Goal: Task Accomplishment & Management: Complete application form

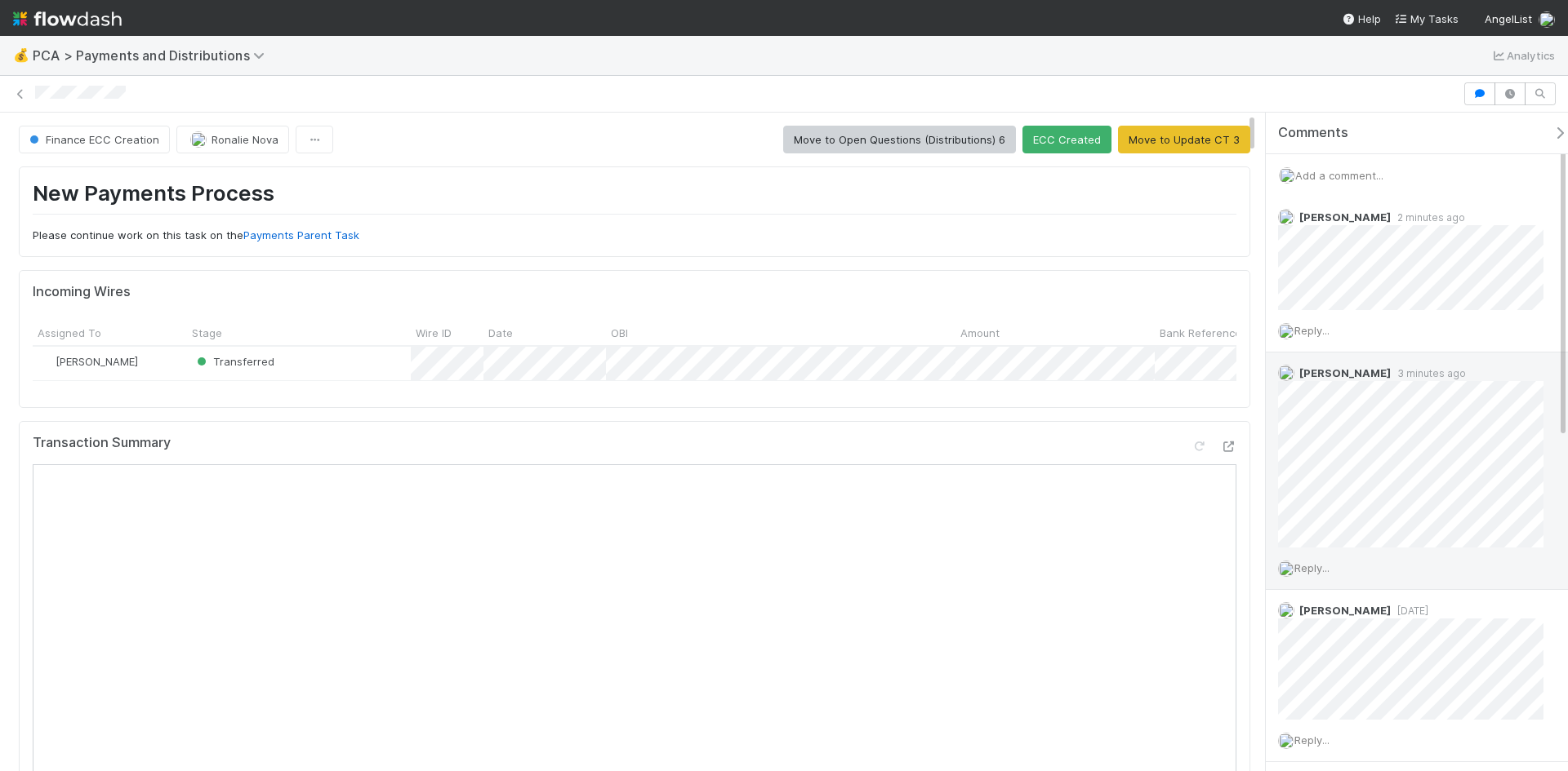
click at [1326, 565] on span "Reply..." at bounding box center [1311, 568] width 35 height 13
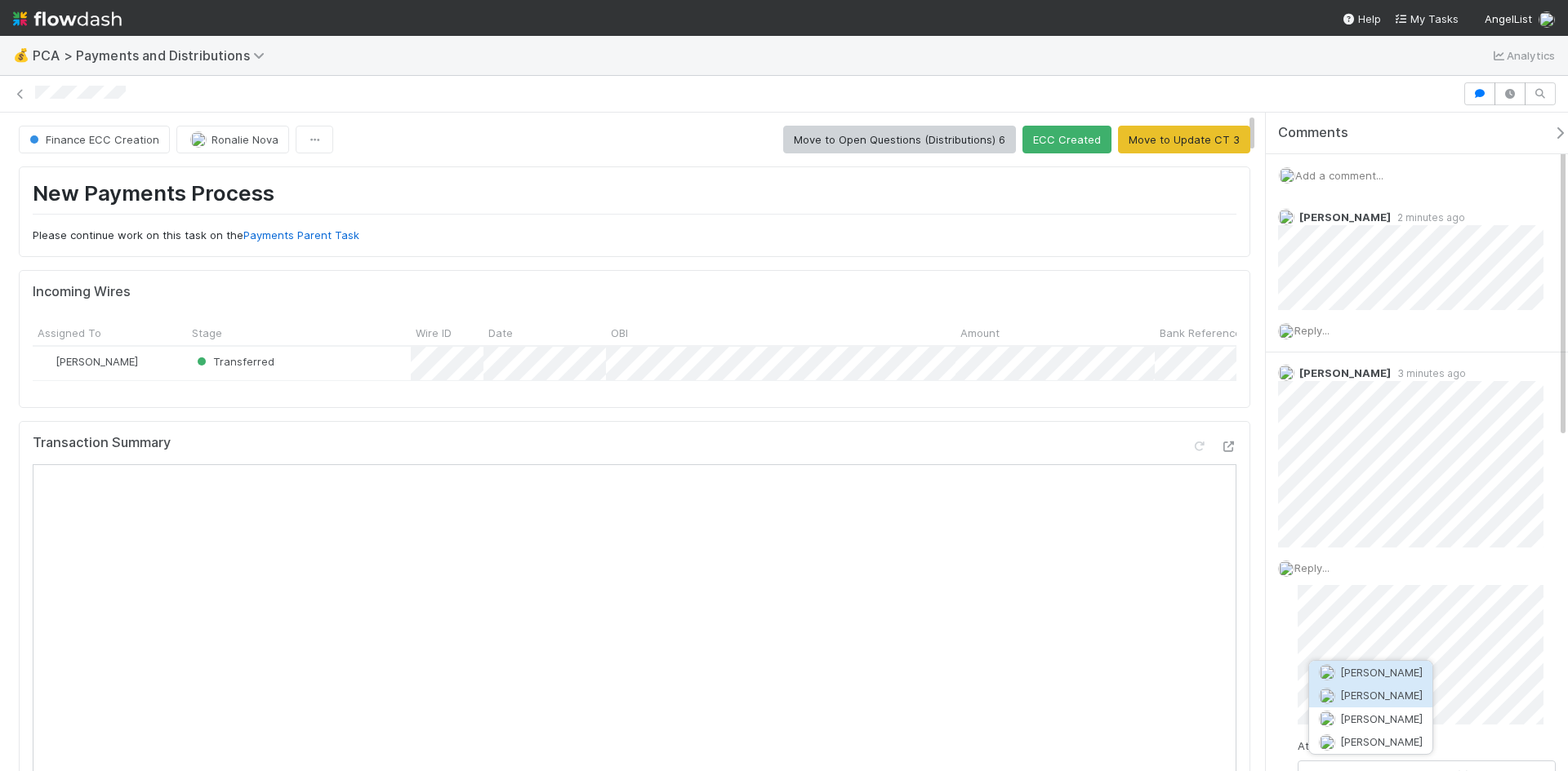
click at [1368, 698] on span "[PERSON_NAME]" at bounding box center [1381, 695] width 83 height 13
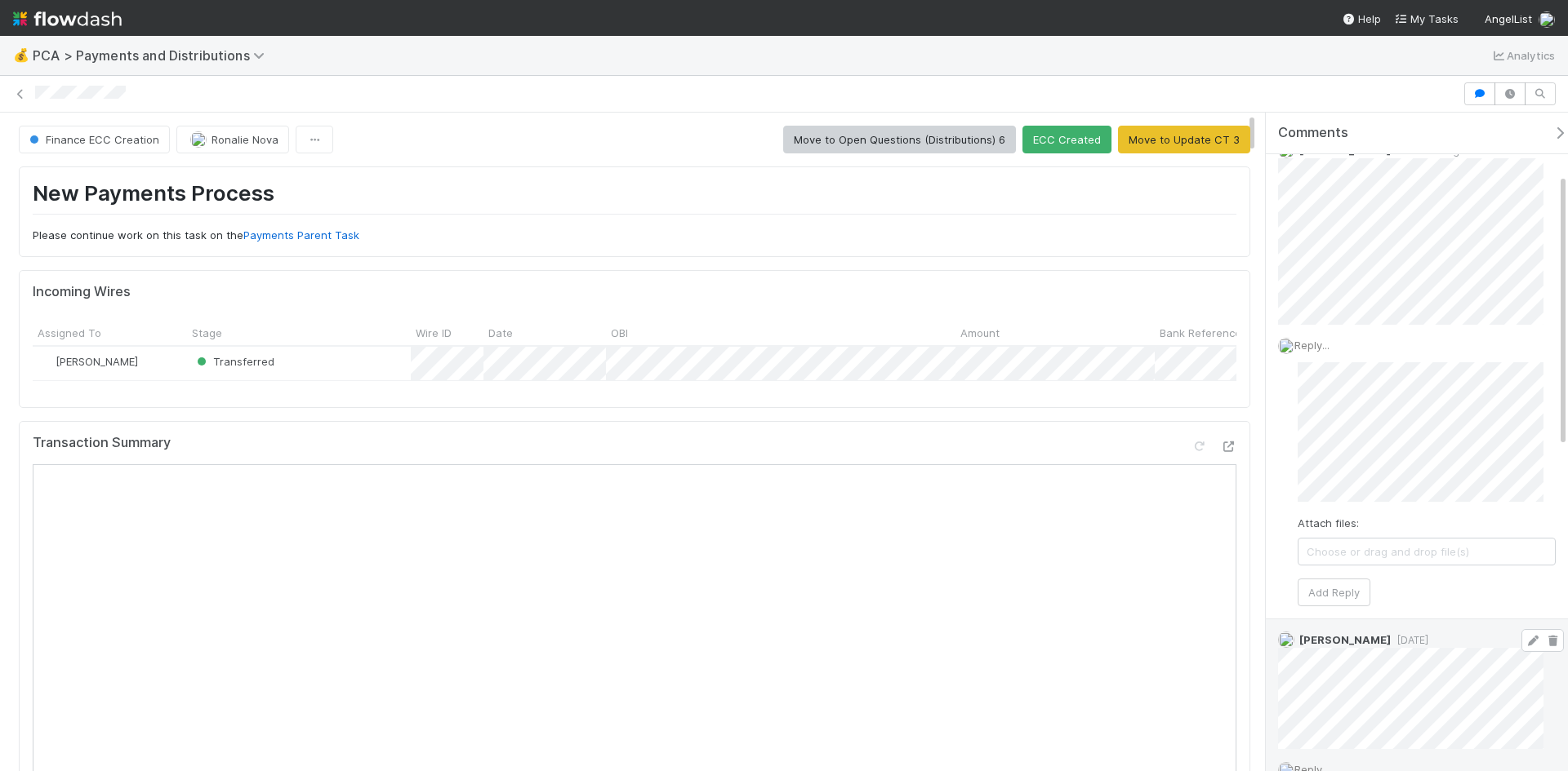
scroll to position [245, 0]
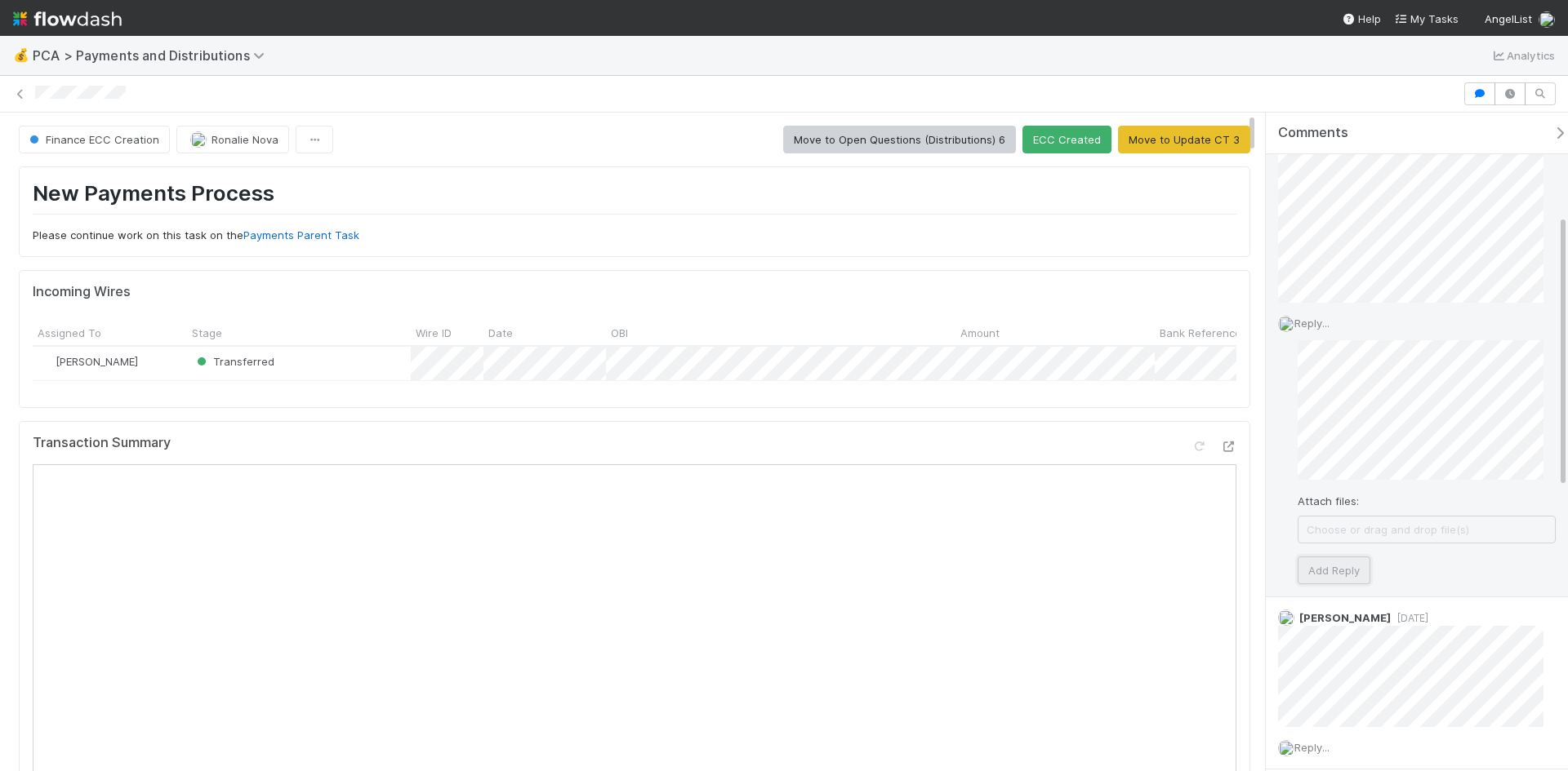
click at [1331, 570] on button "Add Reply" at bounding box center [1333, 570] width 72 height 28
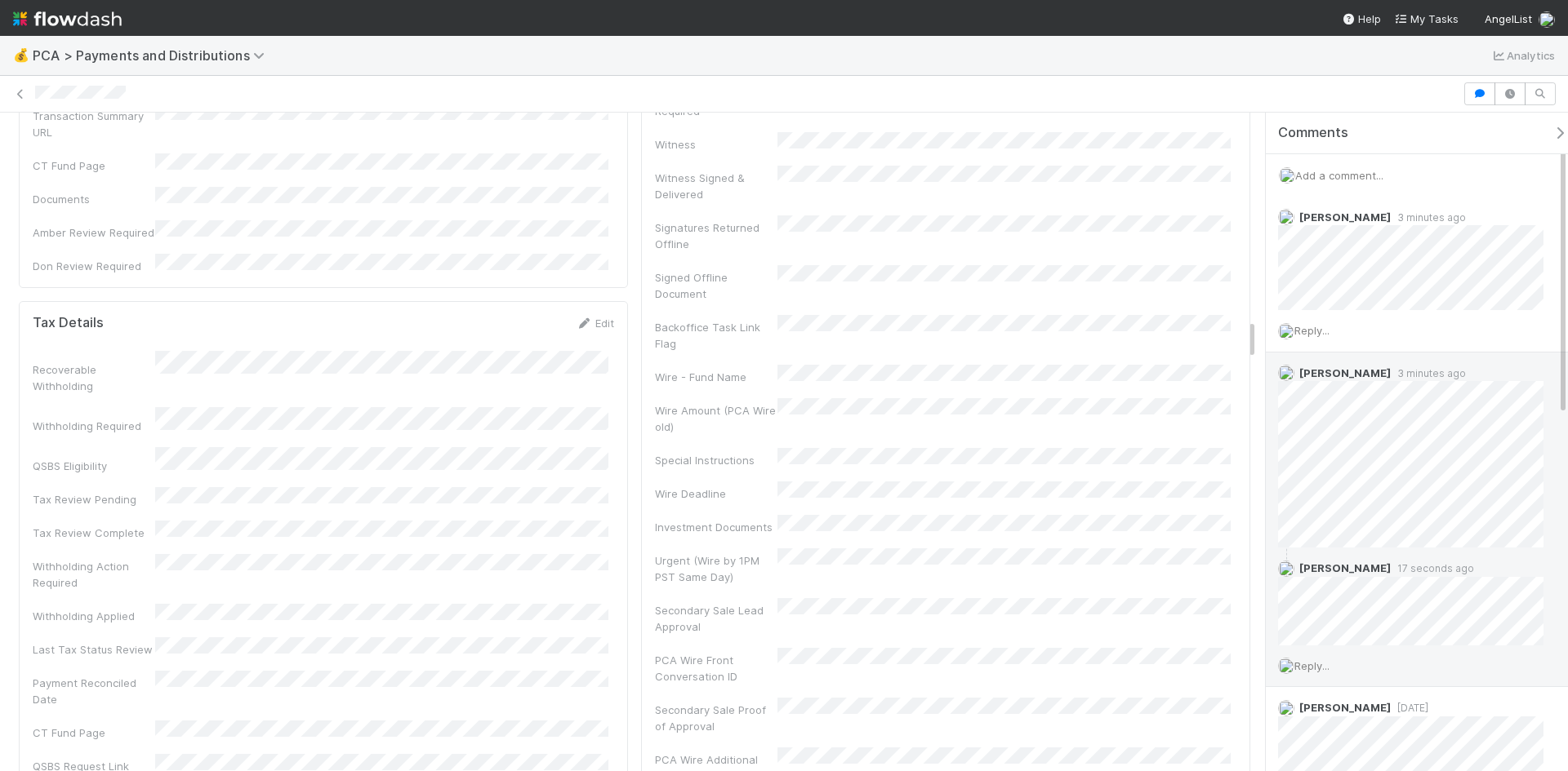
scroll to position [3102, 0]
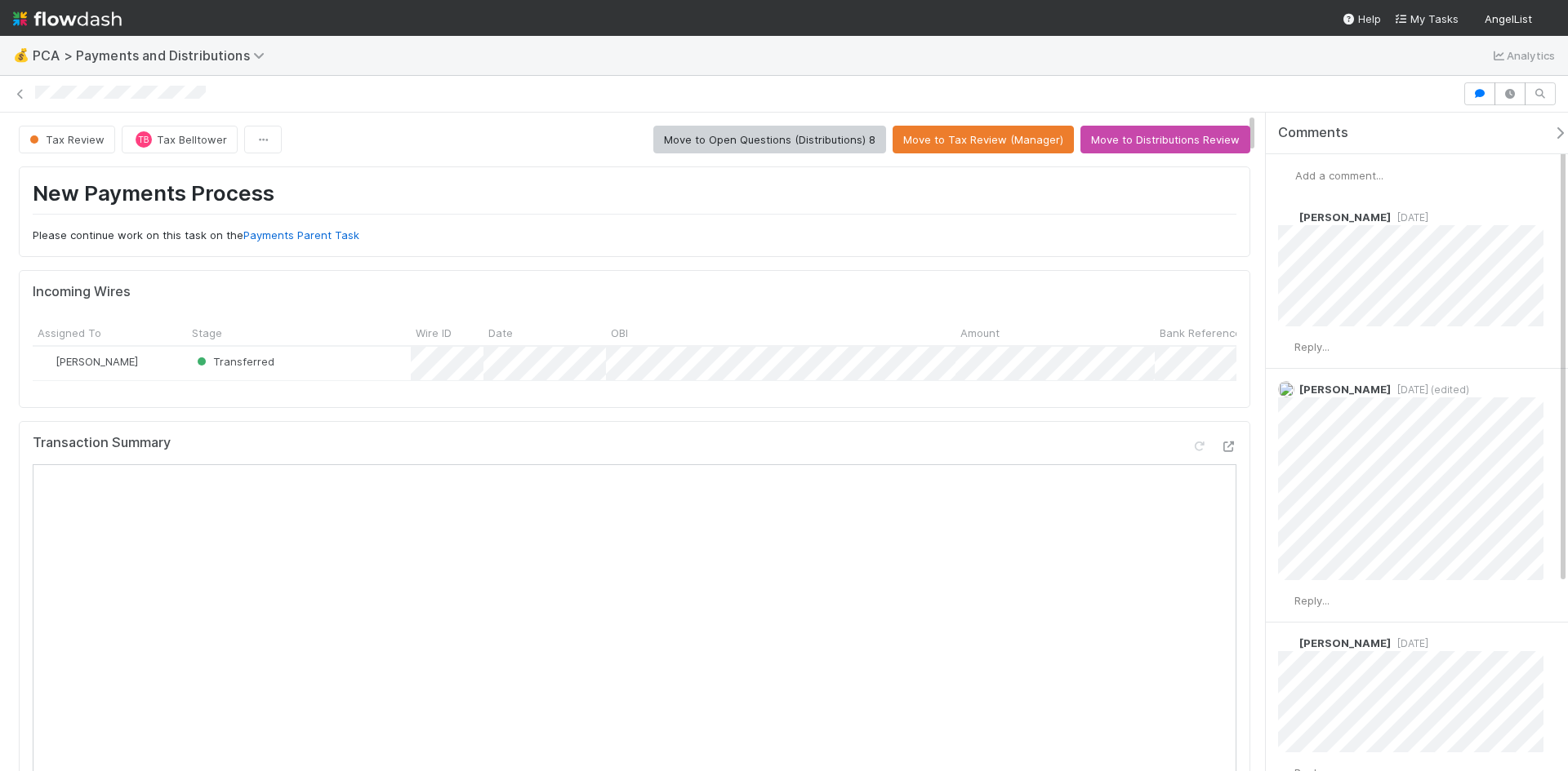
click at [1342, 177] on span "Add a comment..." at bounding box center [1339, 175] width 89 height 13
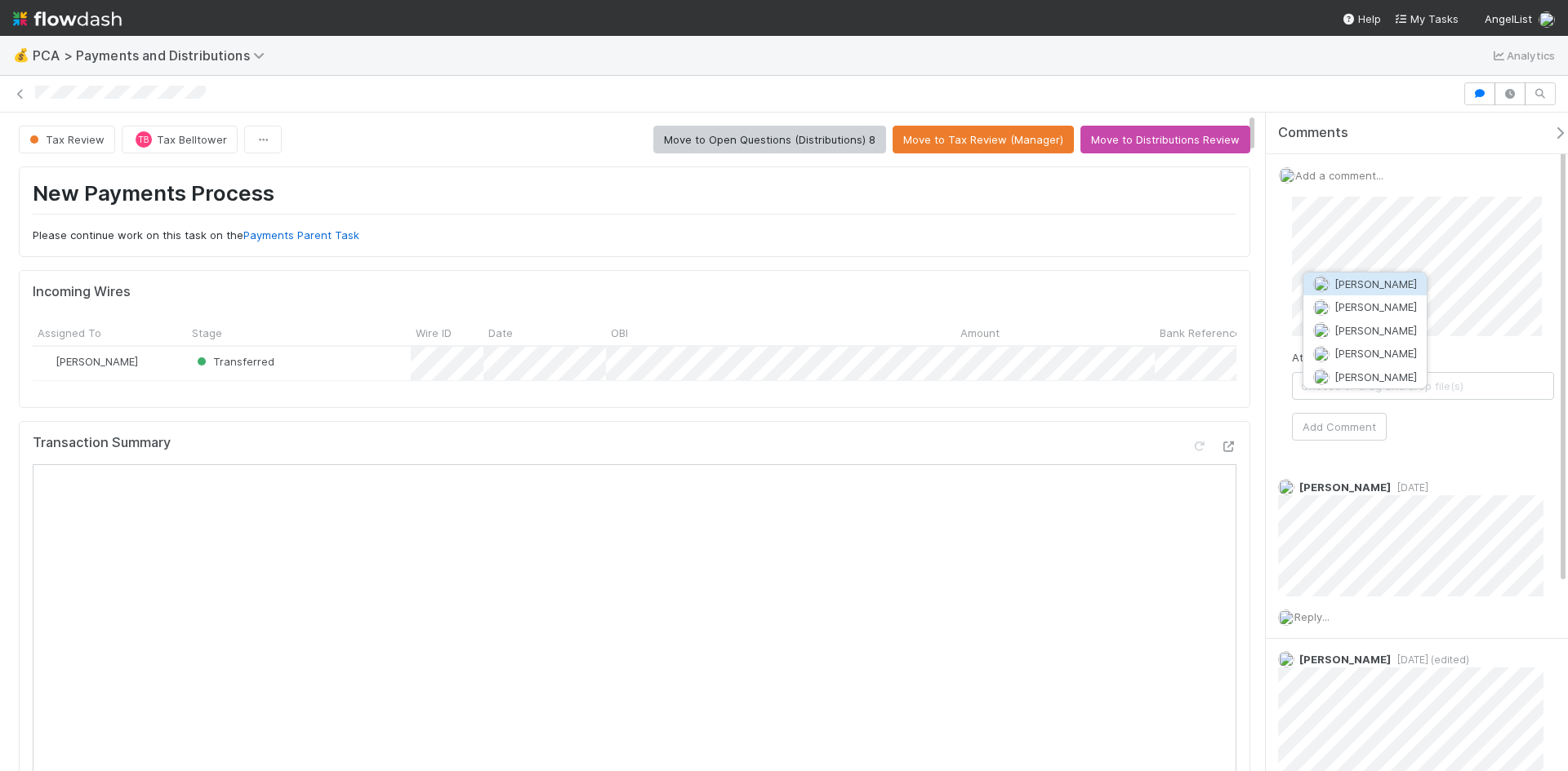
click at [1345, 281] on span "[PERSON_NAME]" at bounding box center [1375, 283] width 83 height 13
click at [63, 138] on span "Tax Review" at bounding box center [66, 139] width 78 height 13
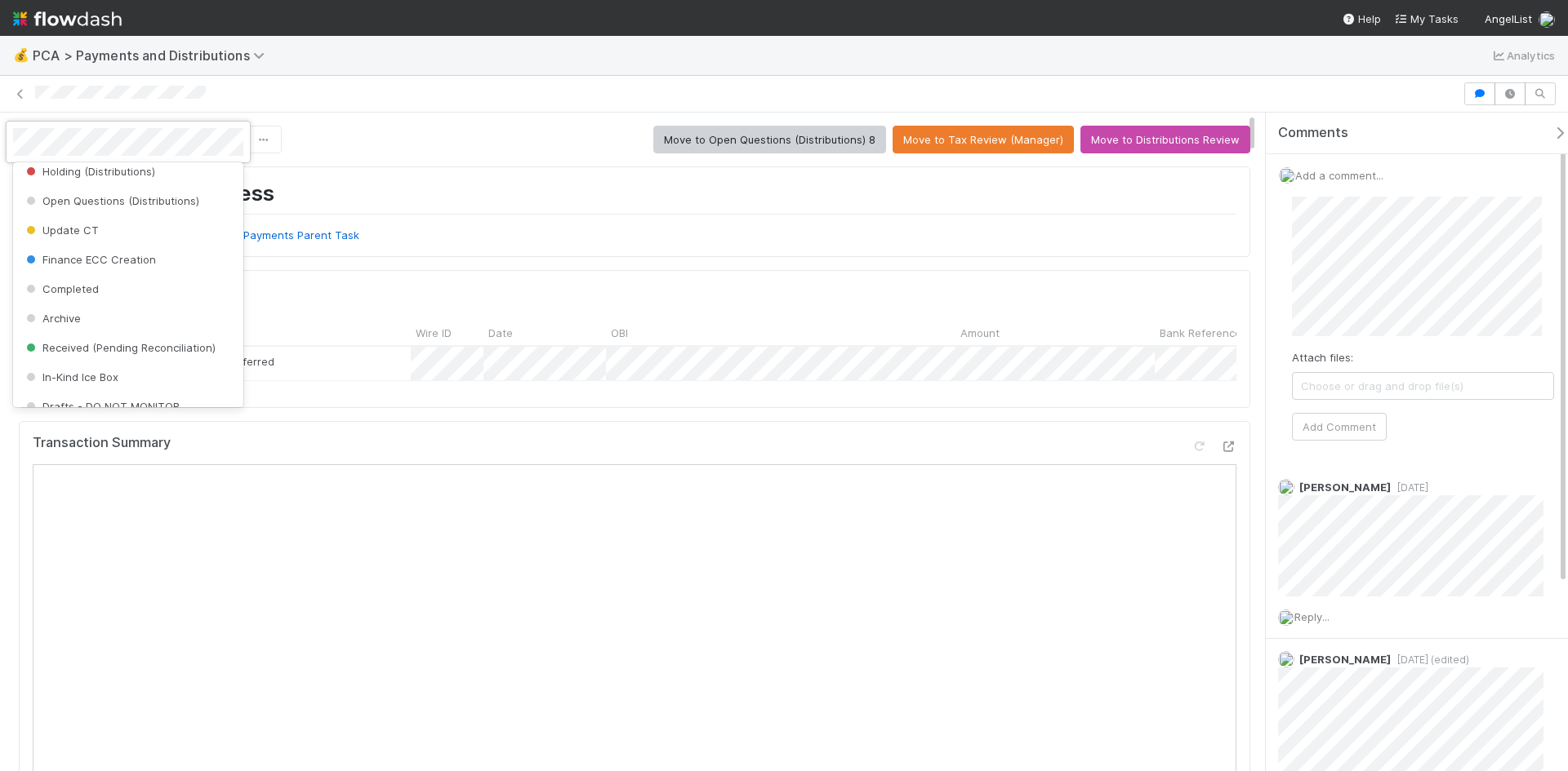
scroll to position [512, 0]
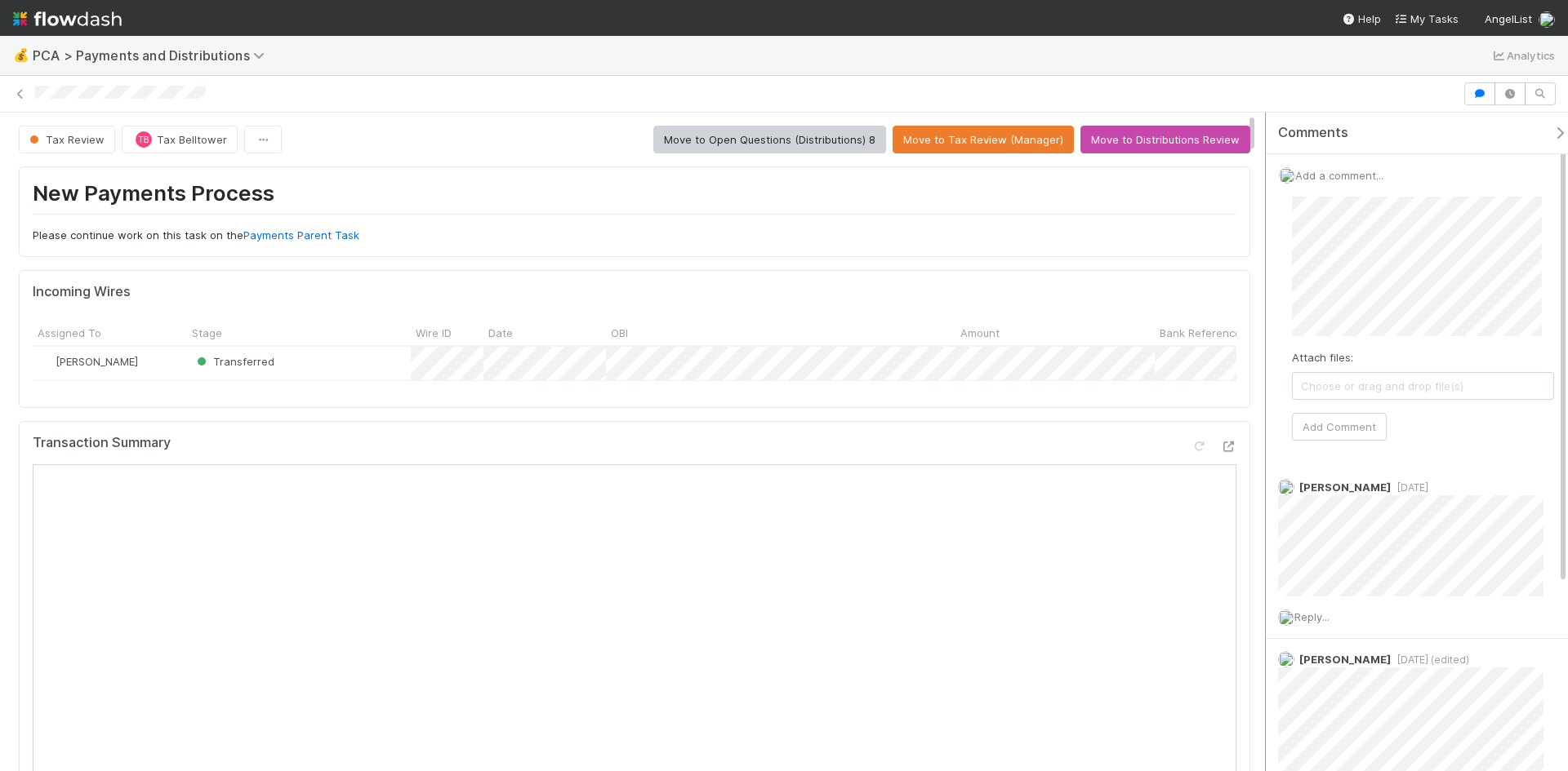
click at [1262, 261] on div "Comments Add a comment... Attach files: Choose or drag and drop file(s) Add Com…" at bounding box center [1411, 442] width 311 height 659
click at [1401, 434] on div "Attach files: Choose or drag and drop file(s) Add Comment" at bounding box center [1422, 318] width 262 height 244
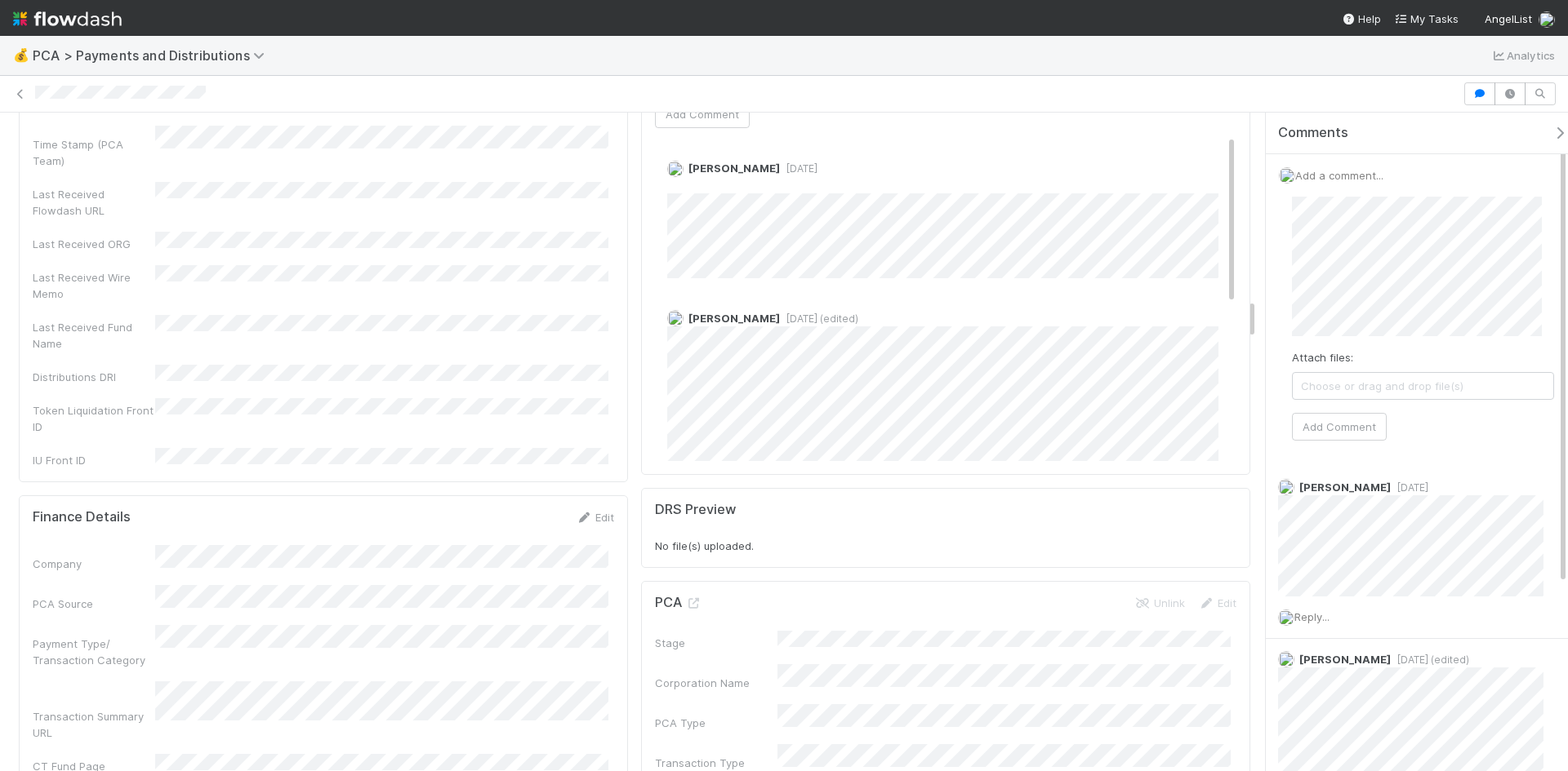
scroll to position [3020, 0]
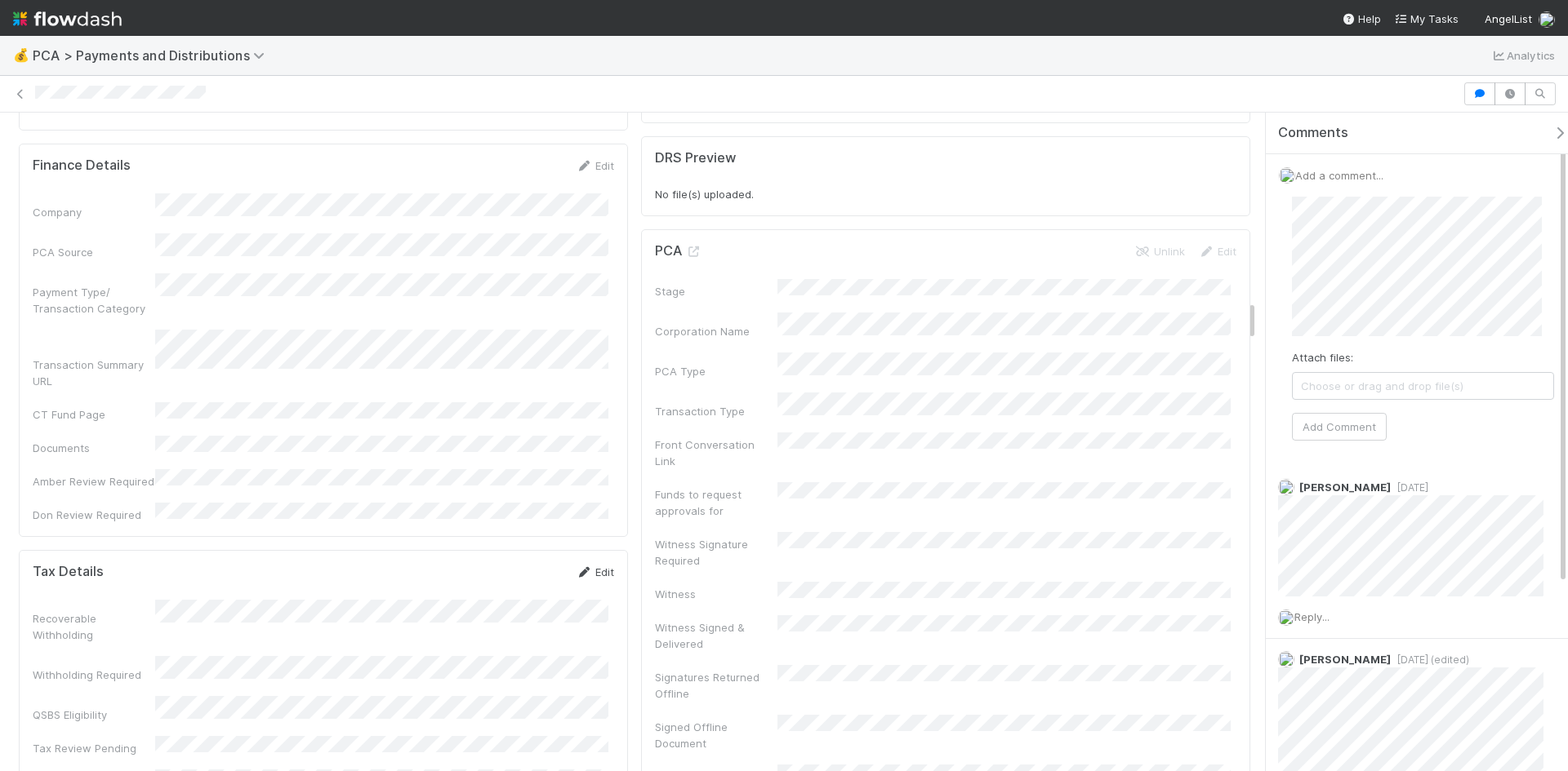
click at [587, 566] on link "Edit" at bounding box center [594, 572] width 38 height 13
click at [514, 564] on button "Save" at bounding box center [527, 578] width 47 height 28
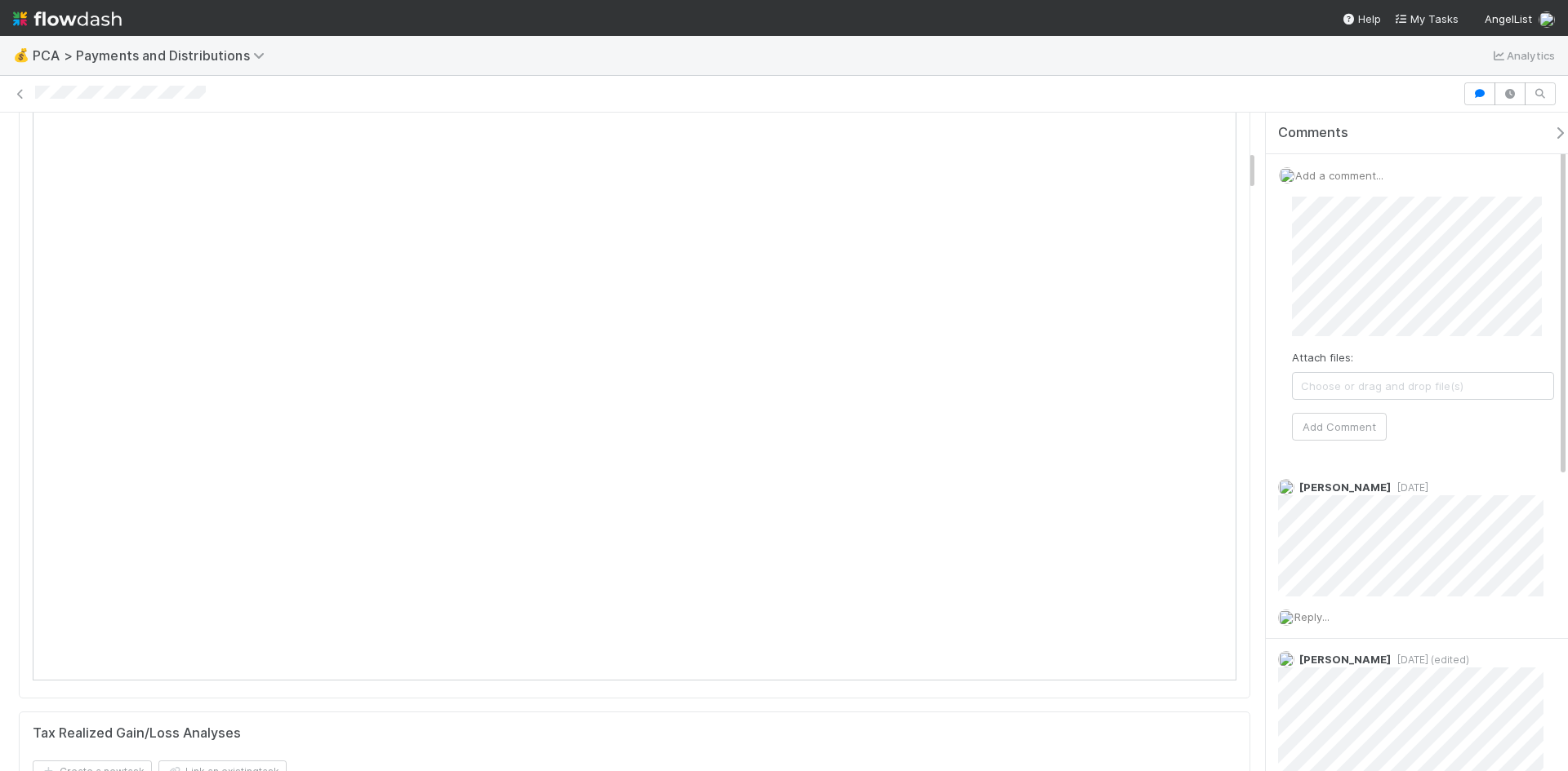
scroll to position [408, 0]
click at [1332, 350] on label "Attach files:" at bounding box center [1322, 357] width 61 height 16
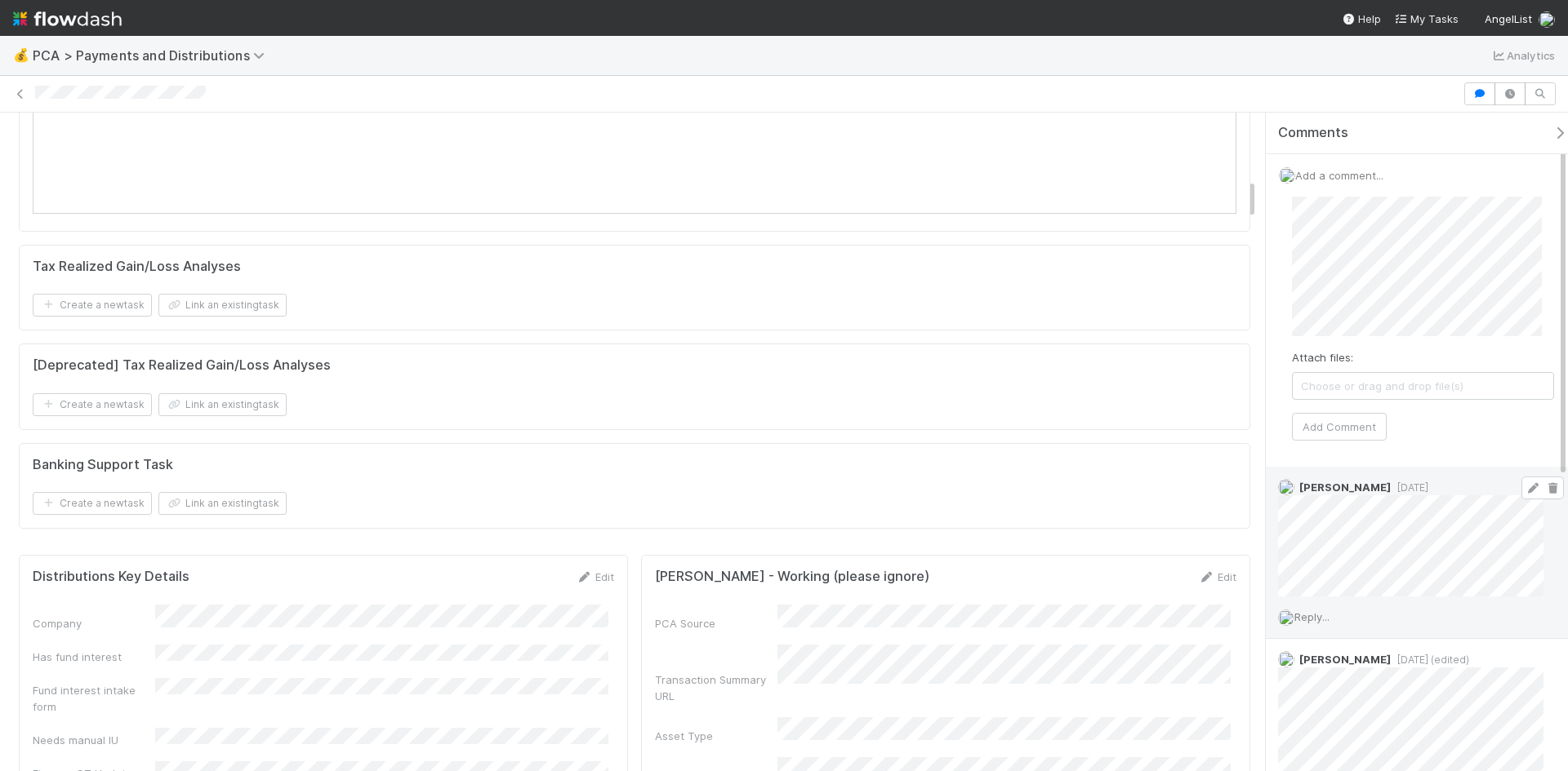
click at [1525, 487] on icon at bounding box center [1532, 488] width 16 height 10
click at [1544, 489] on icon at bounding box center [1552, 488] width 16 height 10
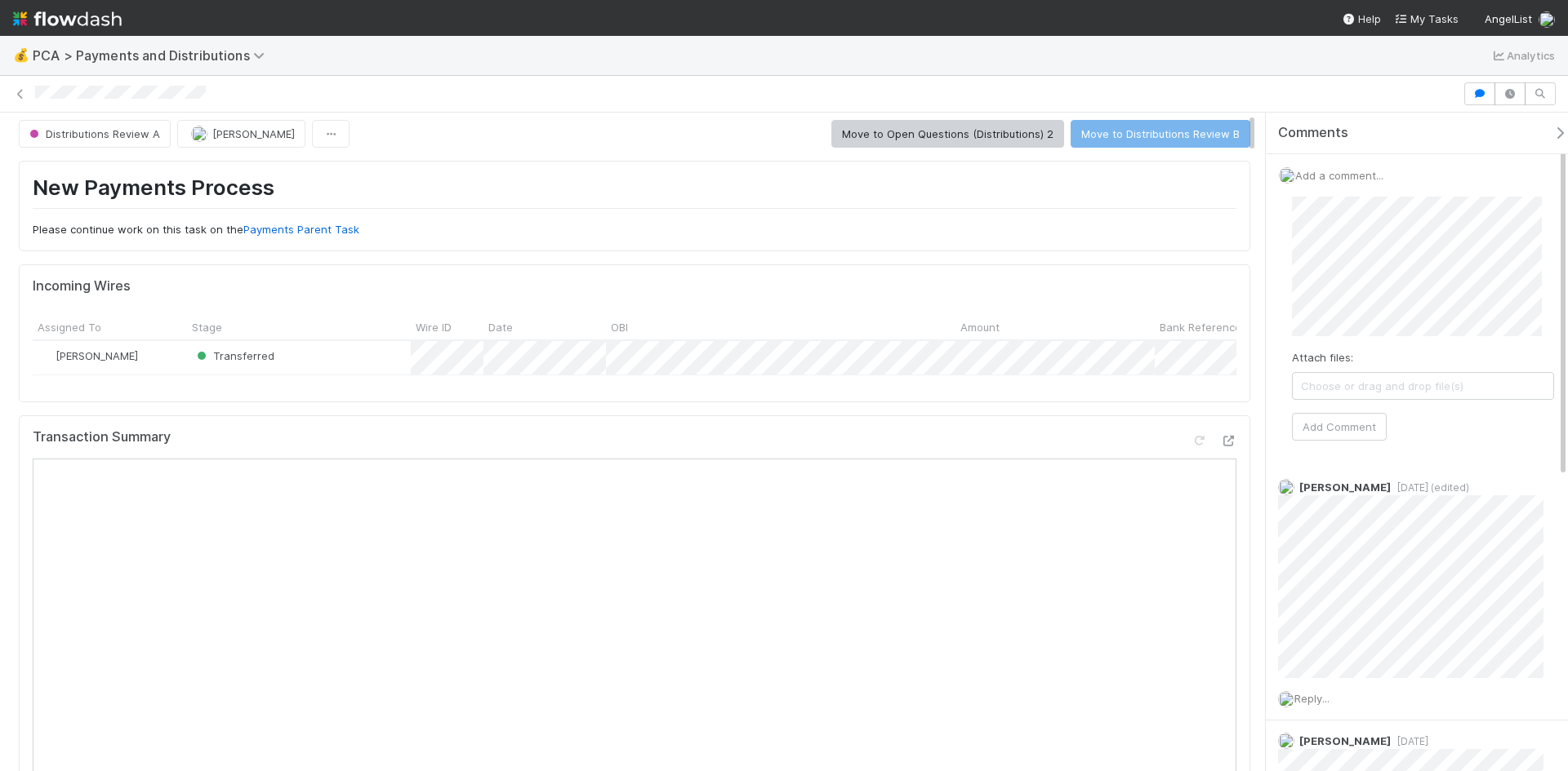
scroll to position [0, 0]
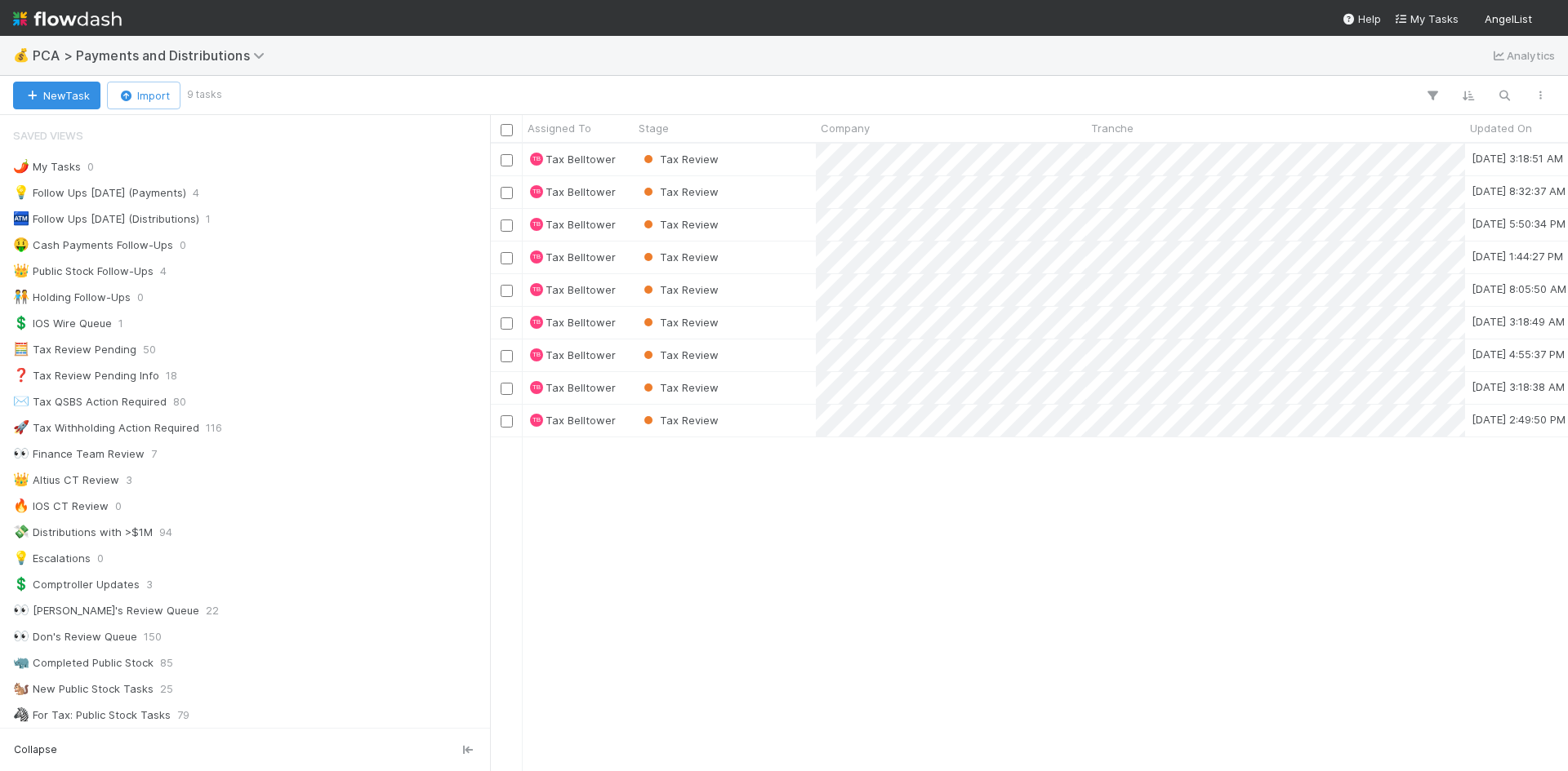
scroll to position [615, 1066]
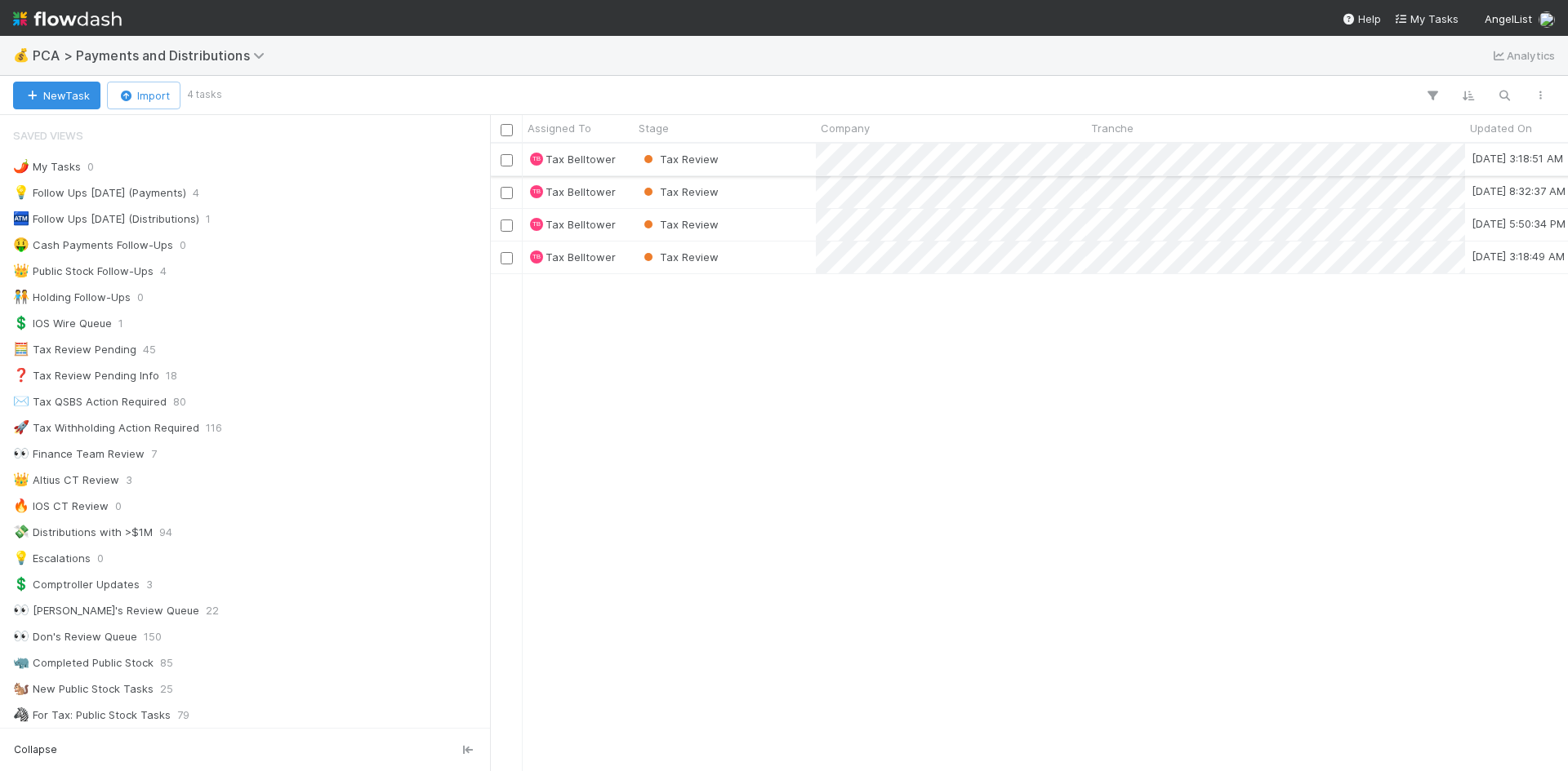
click at [805, 157] on div "Tax Review" at bounding box center [724, 159] width 182 height 31
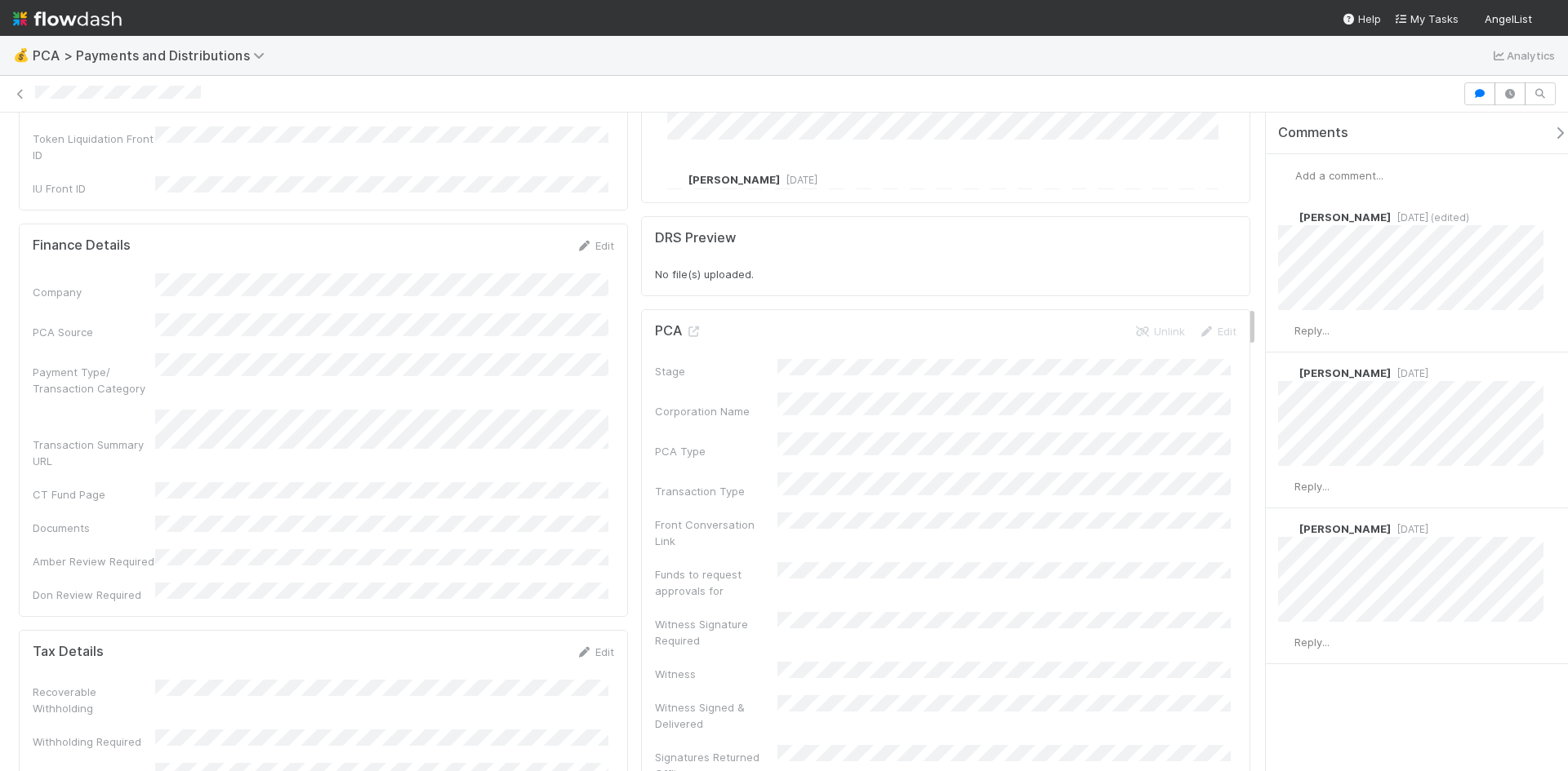
scroll to position [3102, 0]
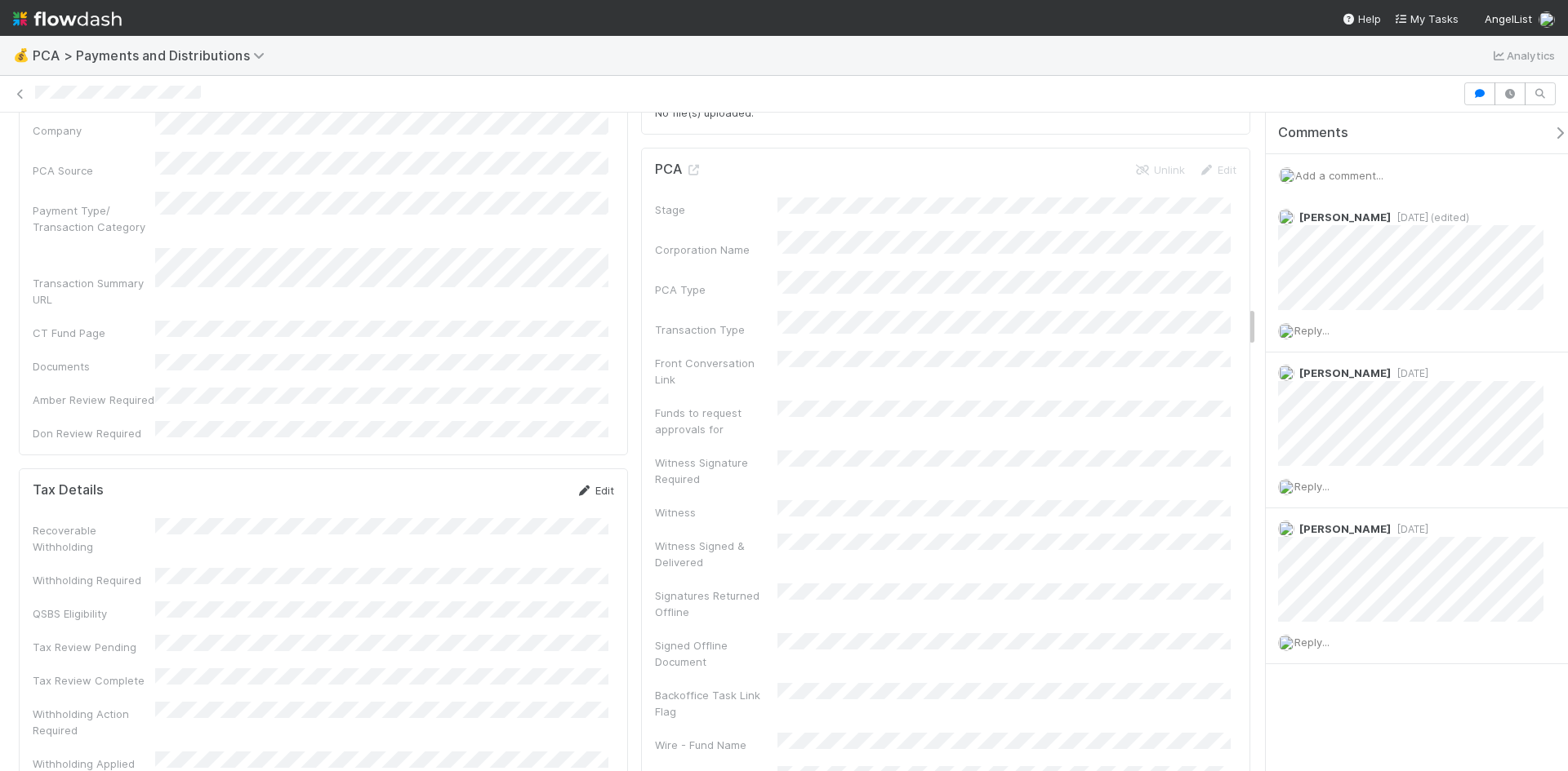
click at [583, 486] on icon at bounding box center [583, 491] width 16 height 10
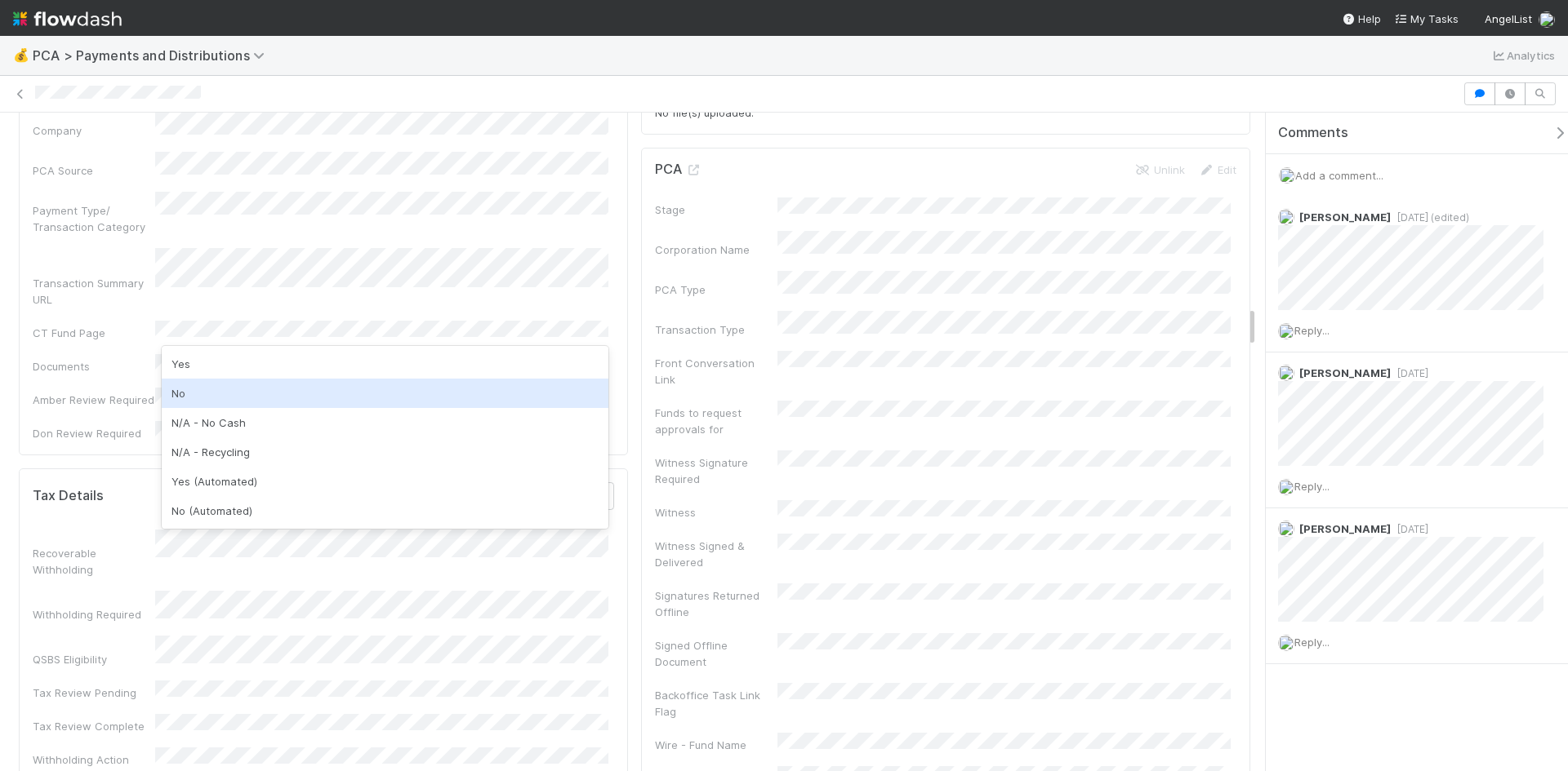
click at [206, 388] on div "No" at bounding box center [385, 393] width 447 height 30
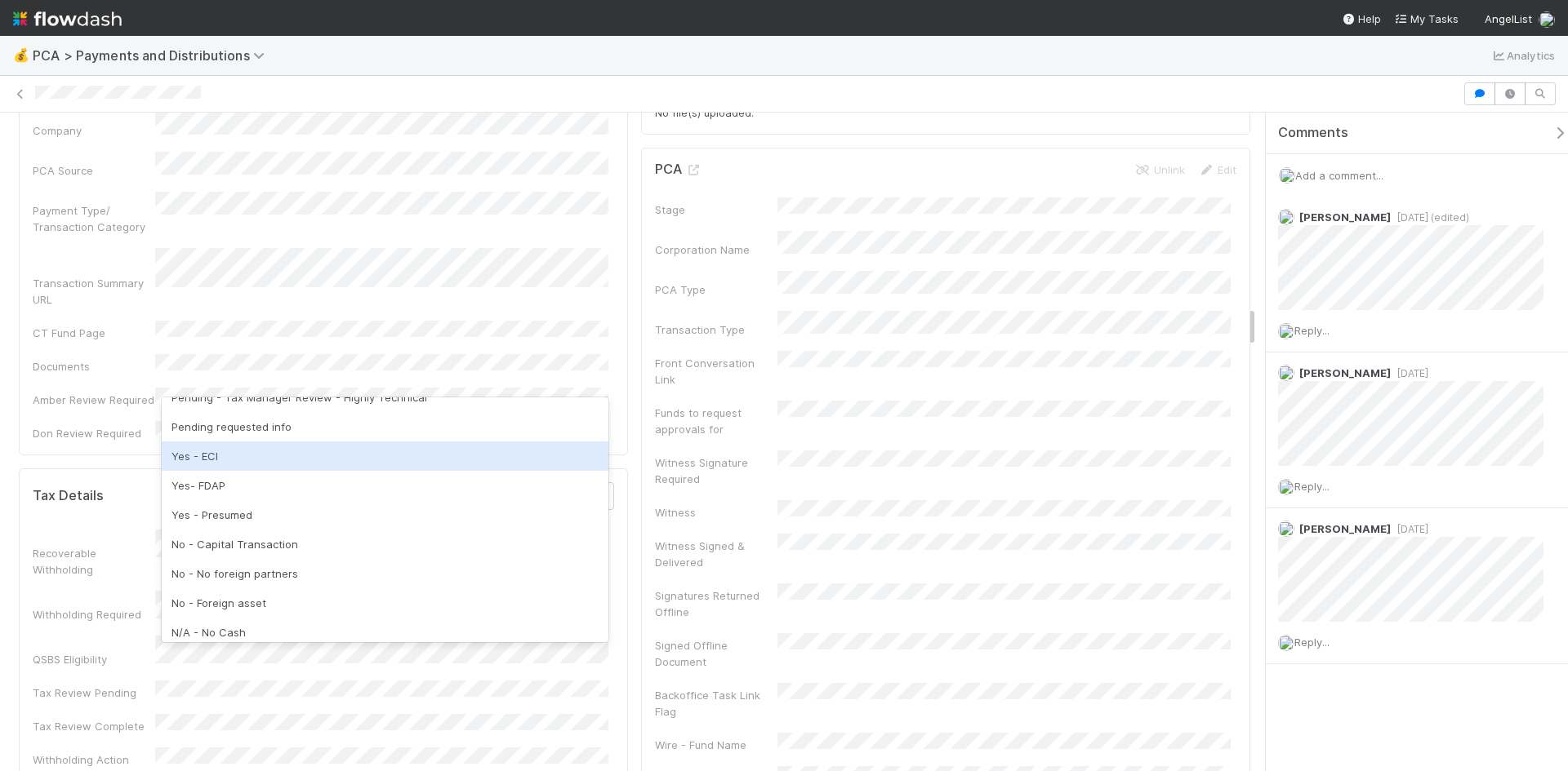
scroll to position [82, 0]
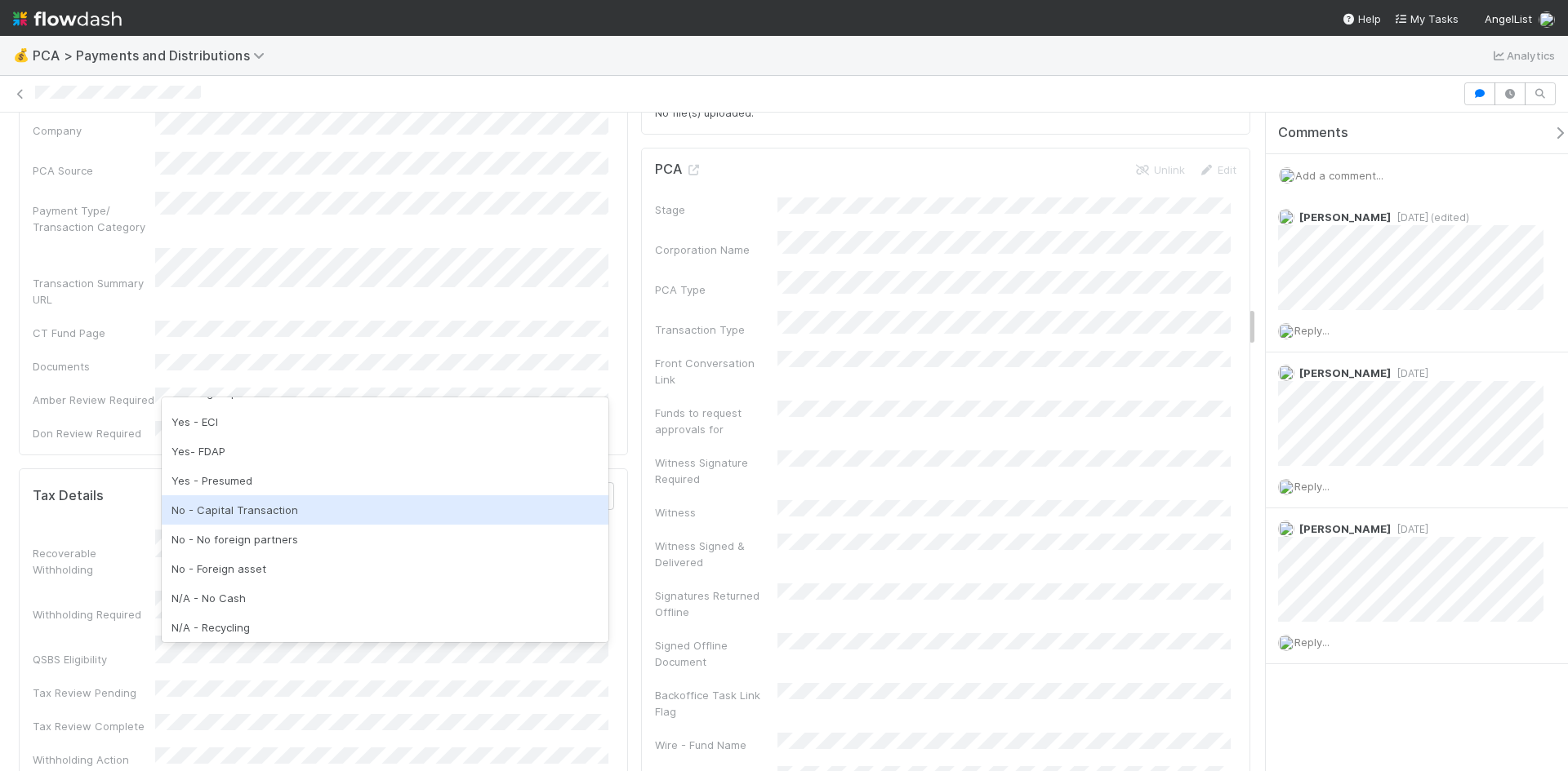
click at [237, 514] on div "No - Capital Transaction" at bounding box center [385, 510] width 447 height 30
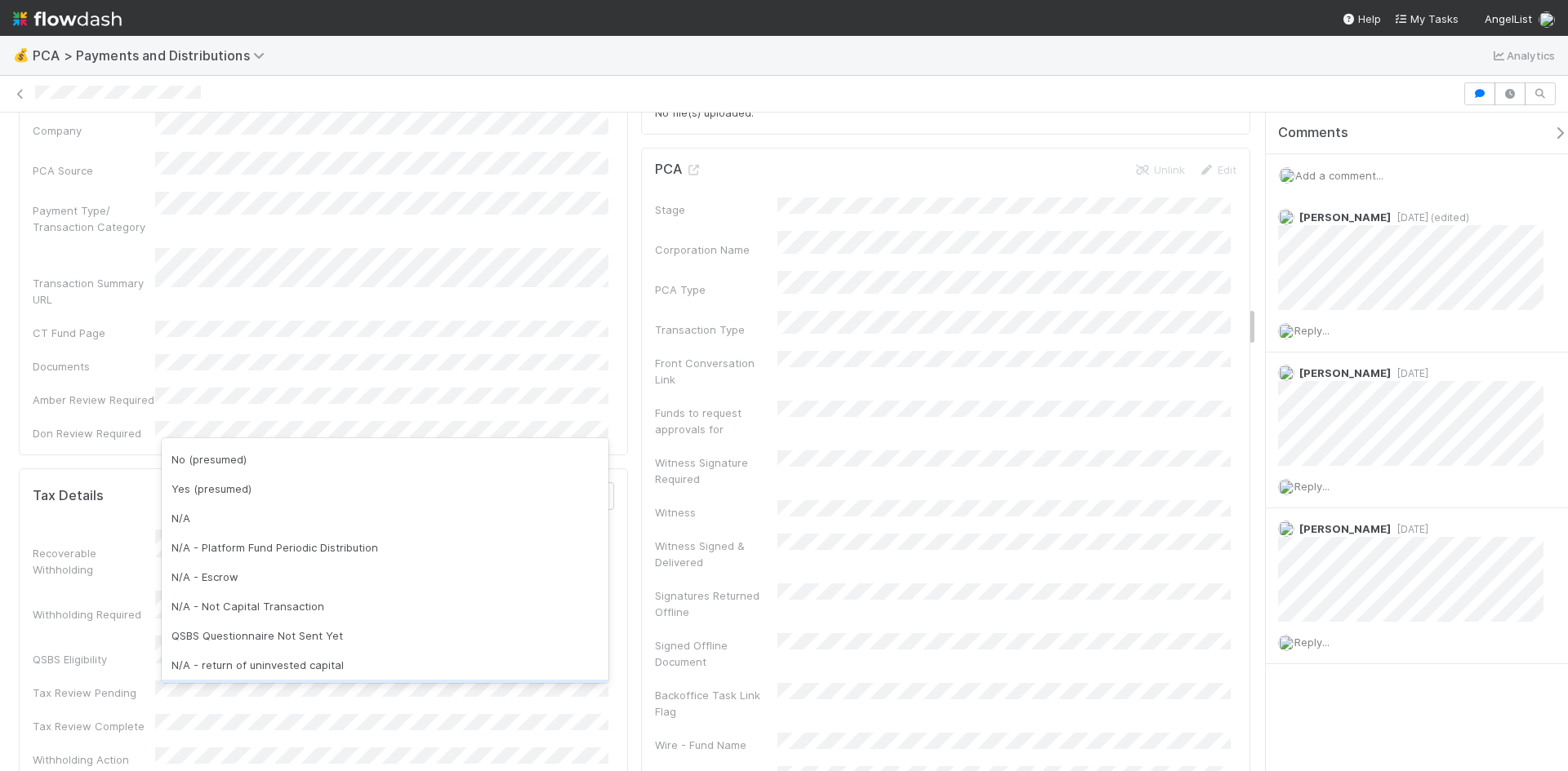
scroll to position [555, 0]
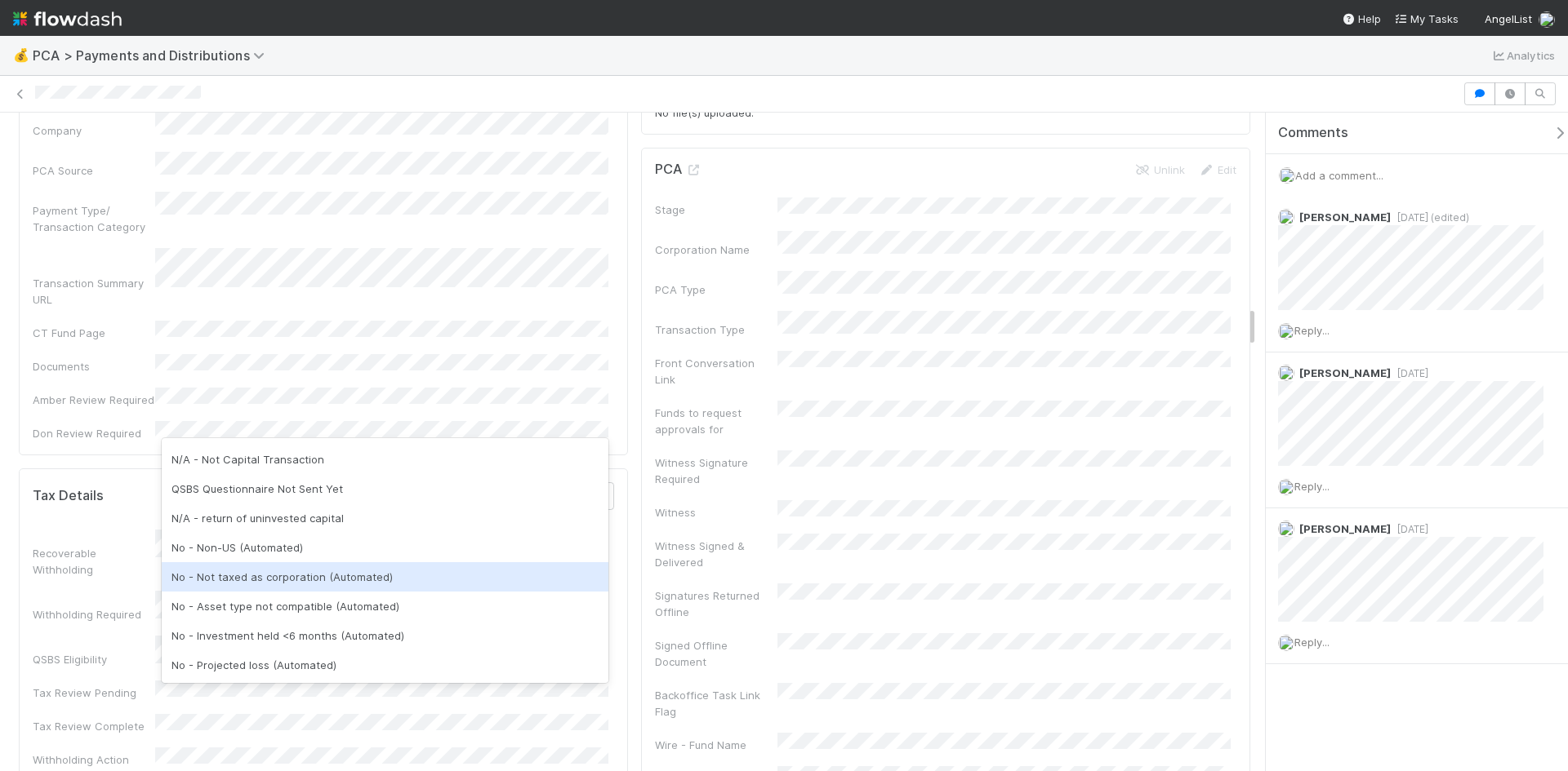
click at [316, 580] on div "No - Not taxed as corporation (Automated)" at bounding box center [385, 577] width 447 height 30
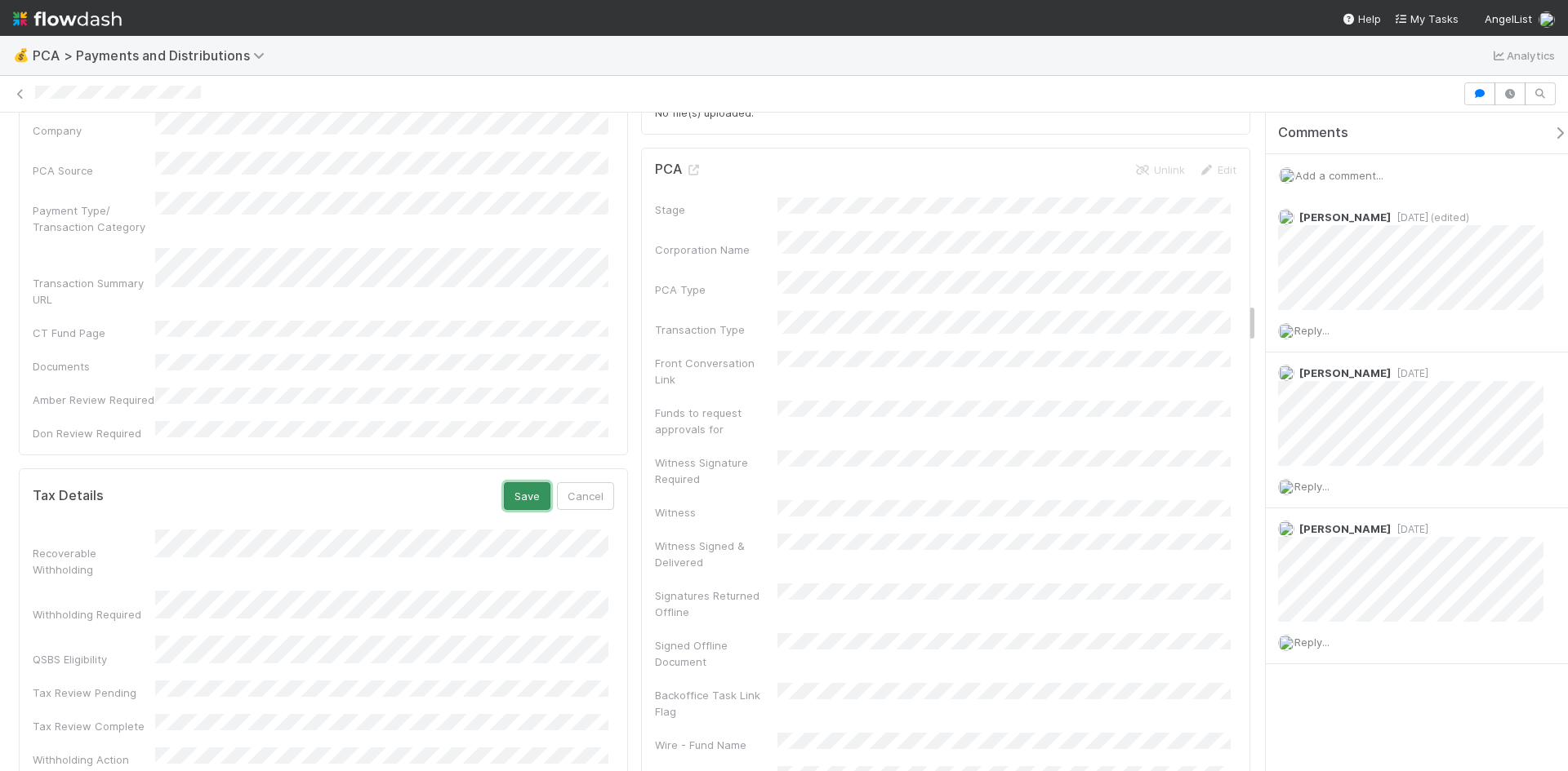
click at [522, 483] on button "Save" at bounding box center [527, 496] width 47 height 28
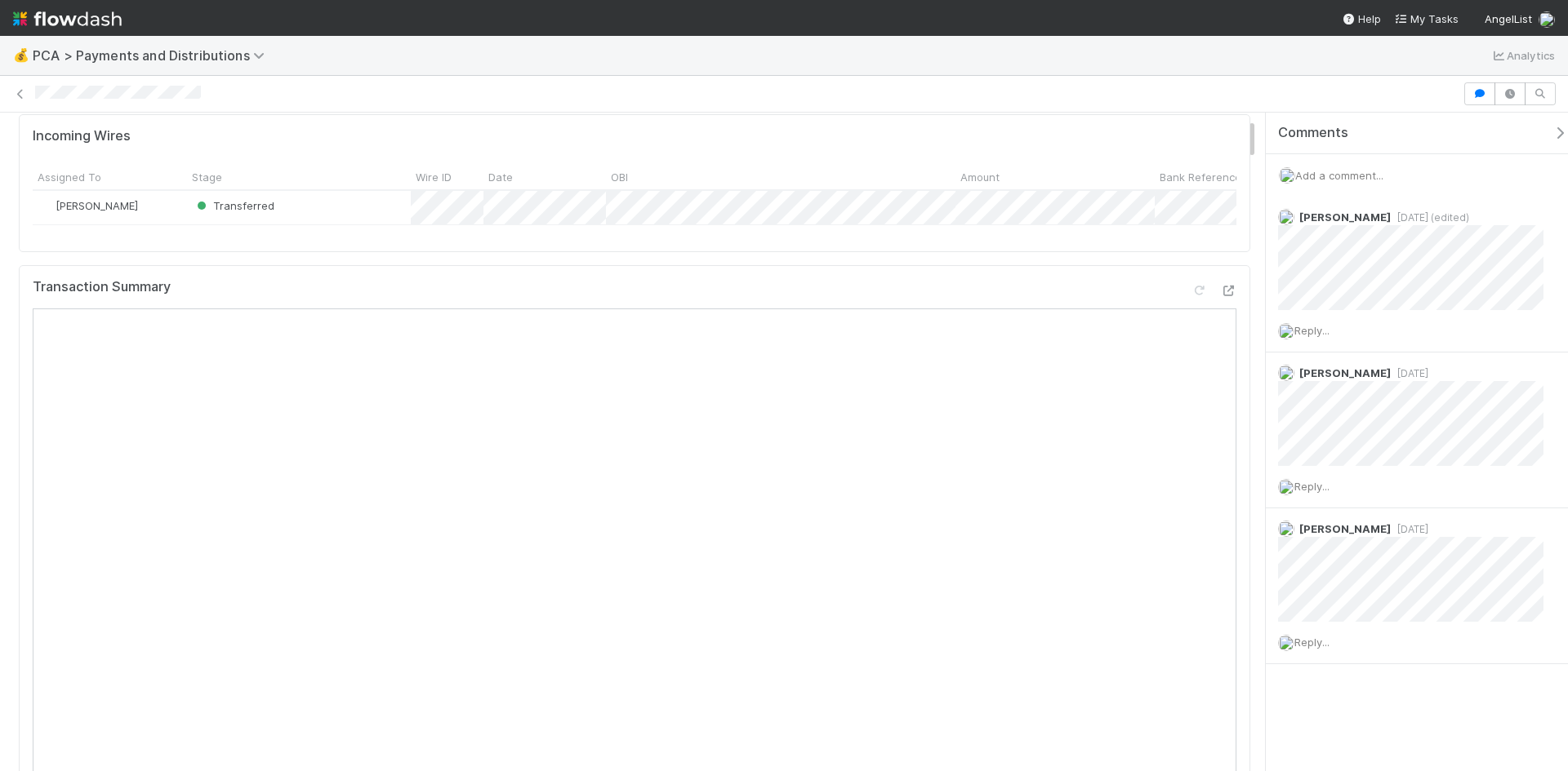
scroll to position [0, 0]
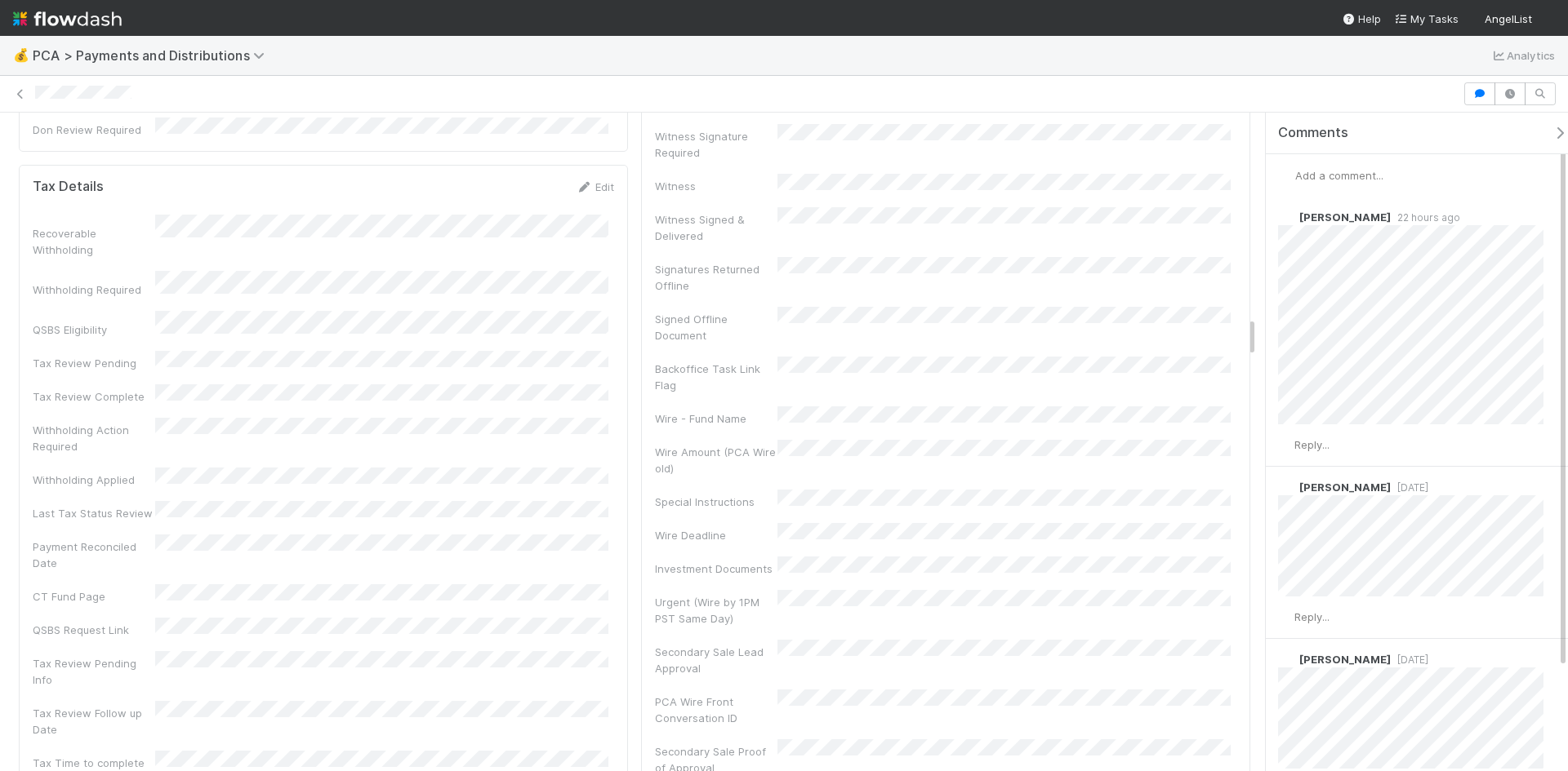
scroll to position [3102, 0]
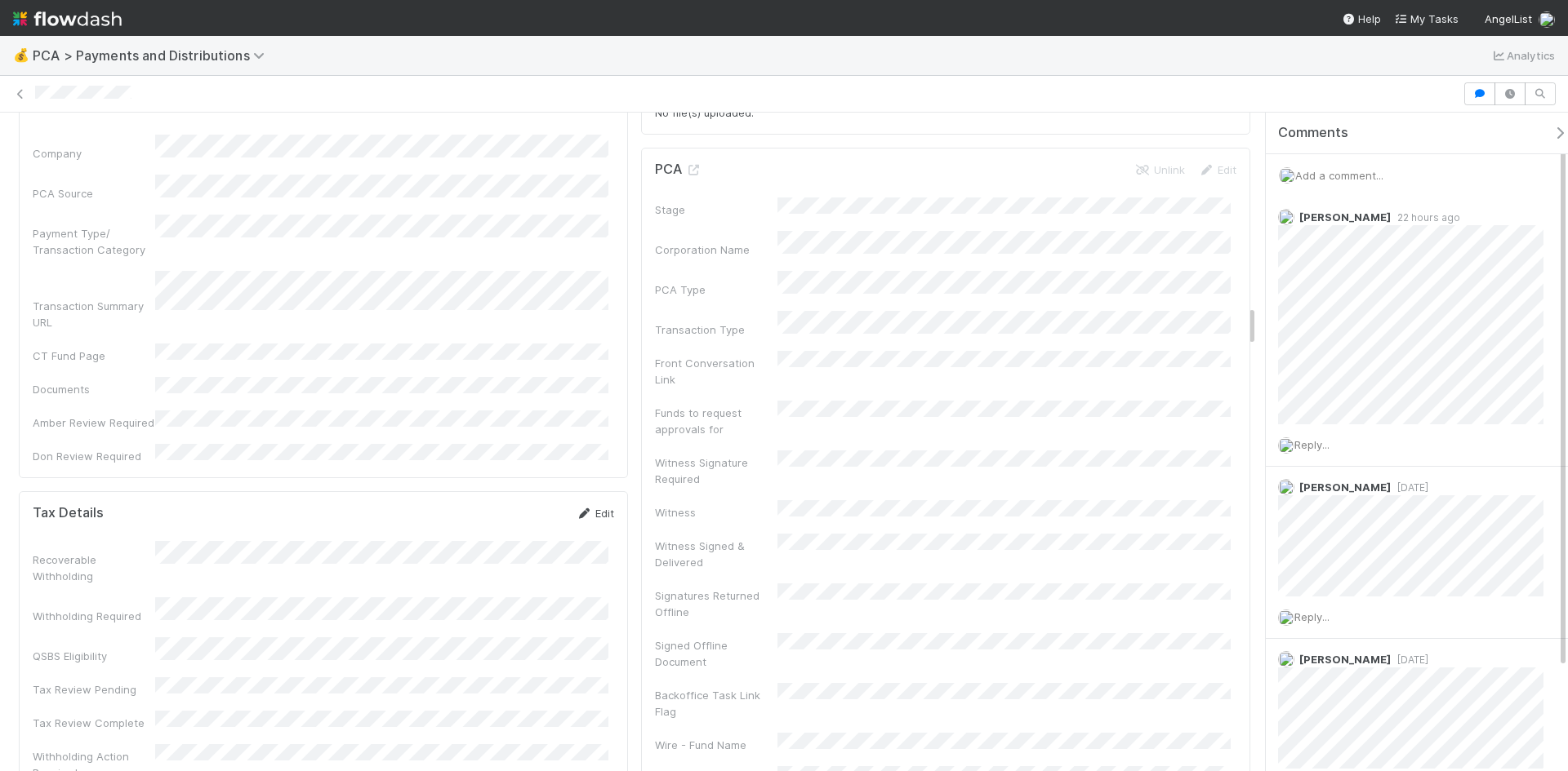
click at [579, 509] on icon at bounding box center [583, 514] width 16 height 10
click at [541, 505] on button "Save" at bounding box center [527, 519] width 47 height 28
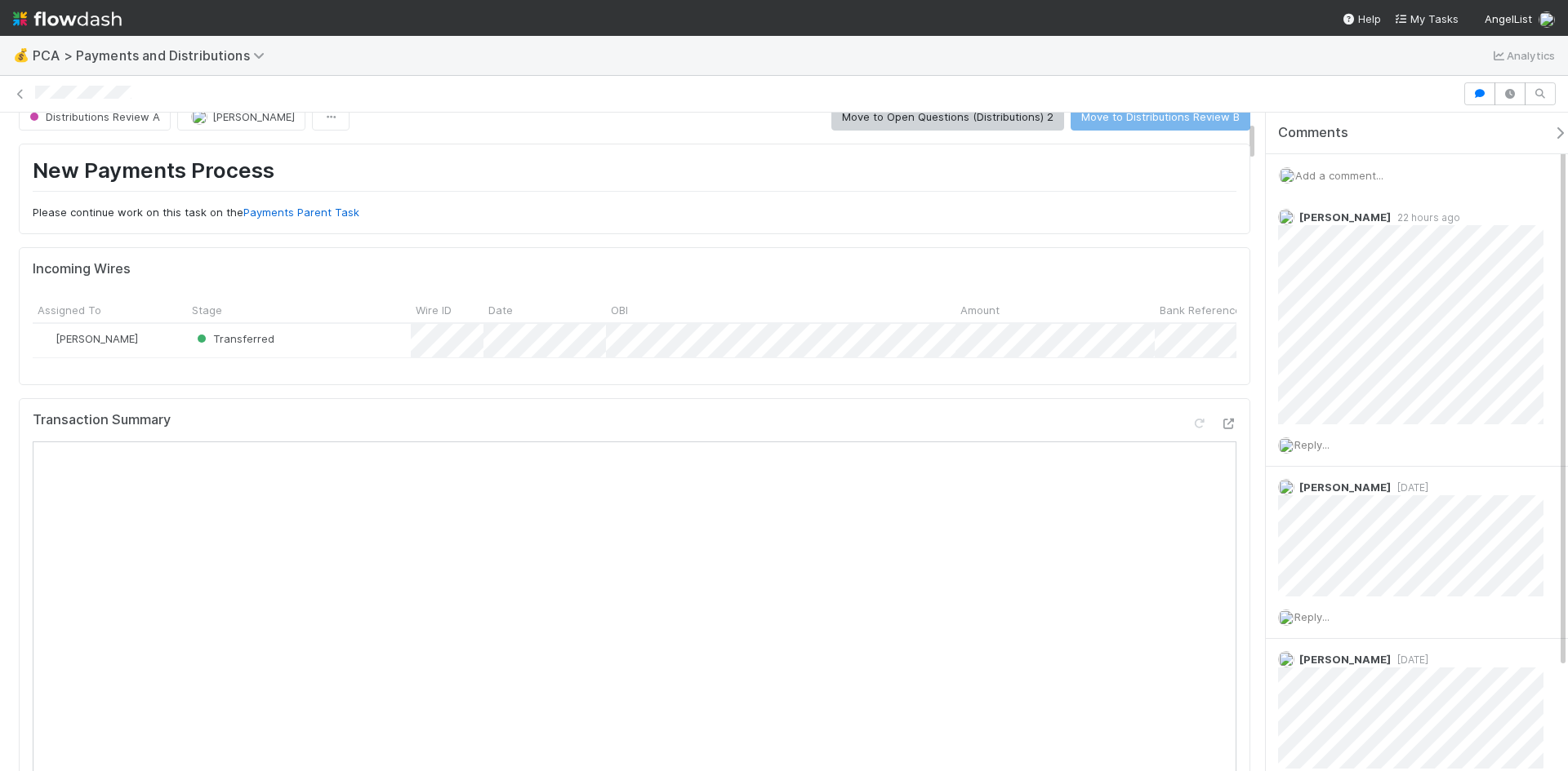
scroll to position [0, 0]
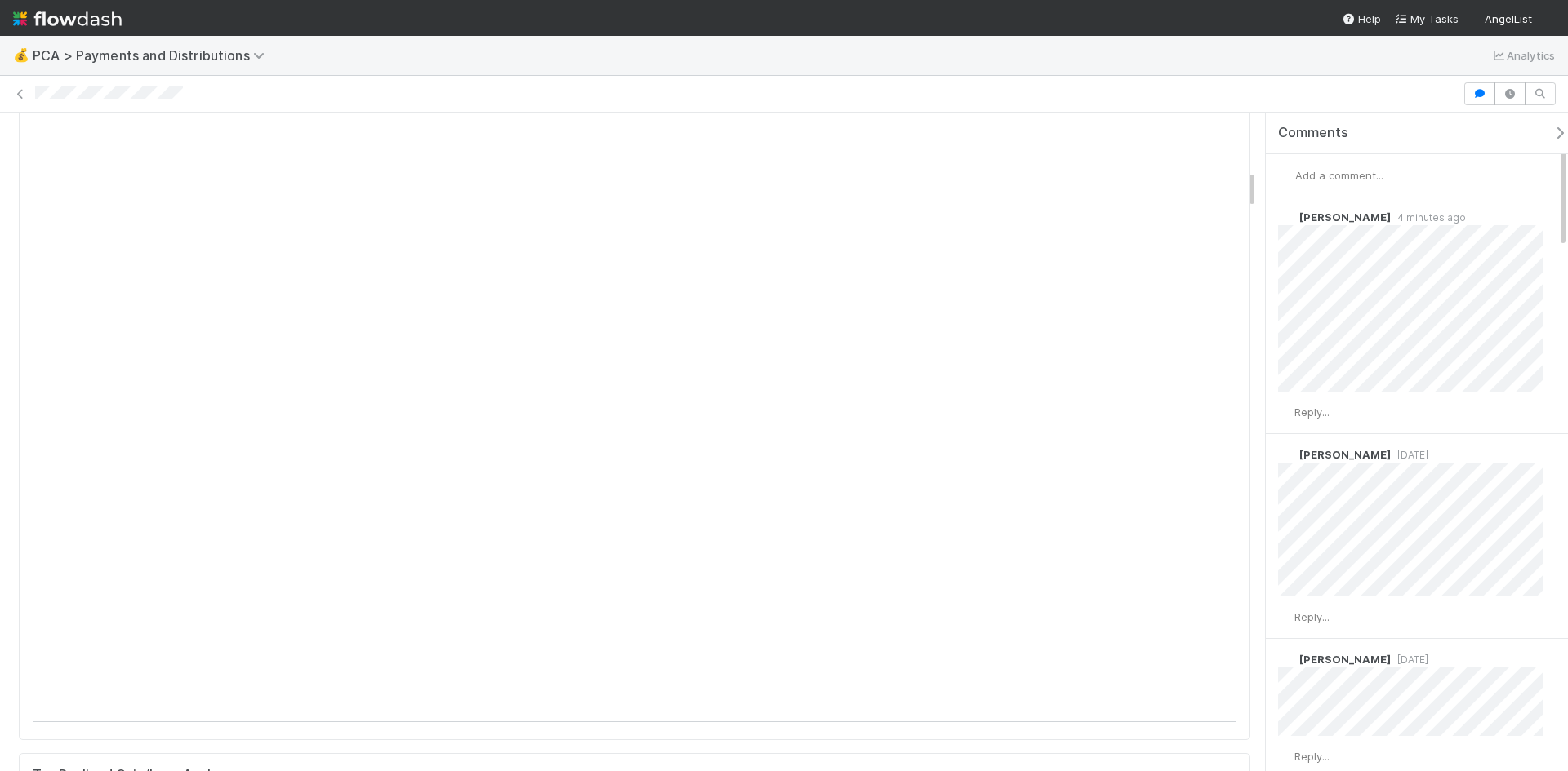
scroll to position [979, 0]
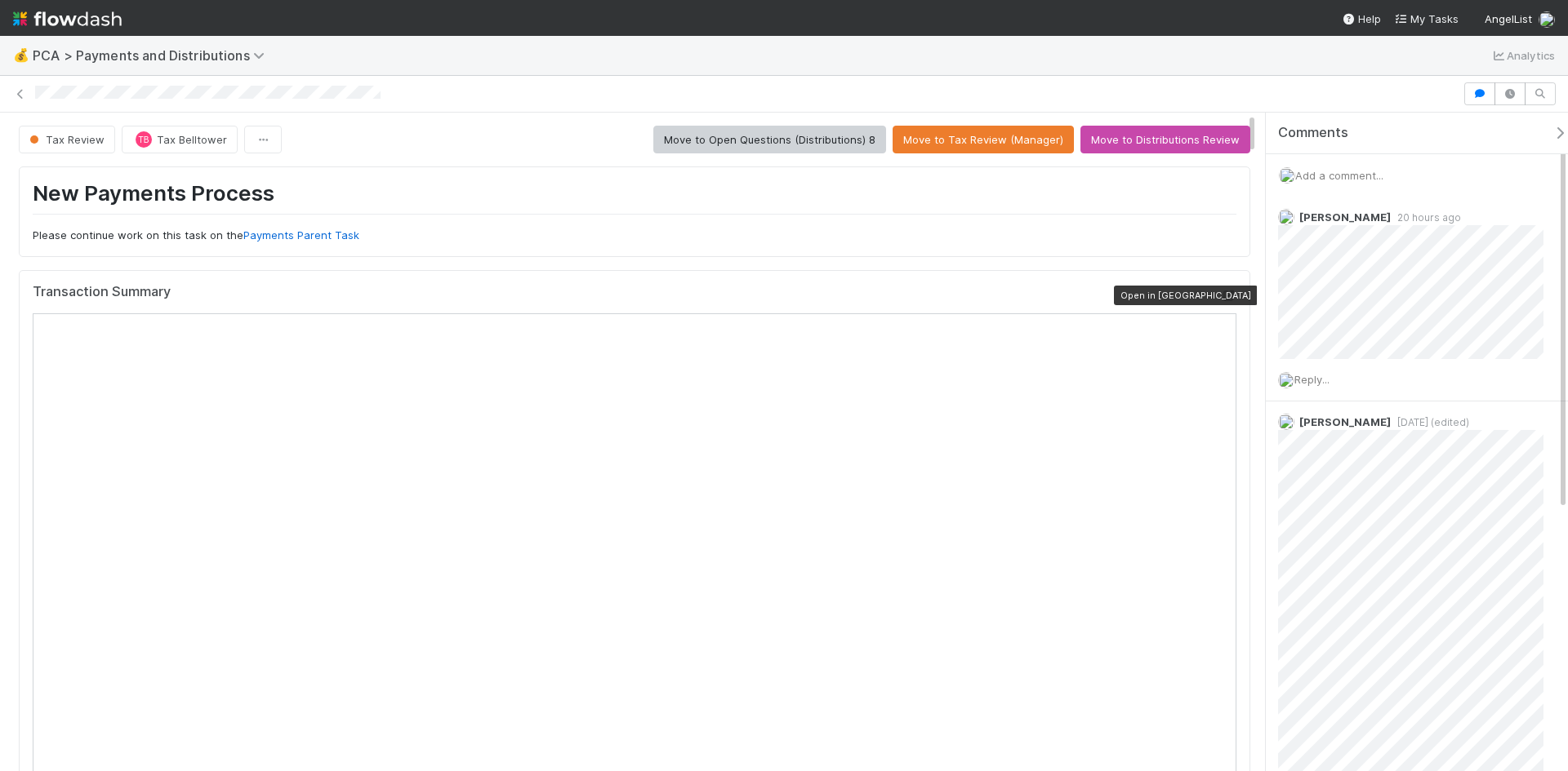
click at [1220, 290] on icon at bounding box center [1228, 295] width 16 height 10
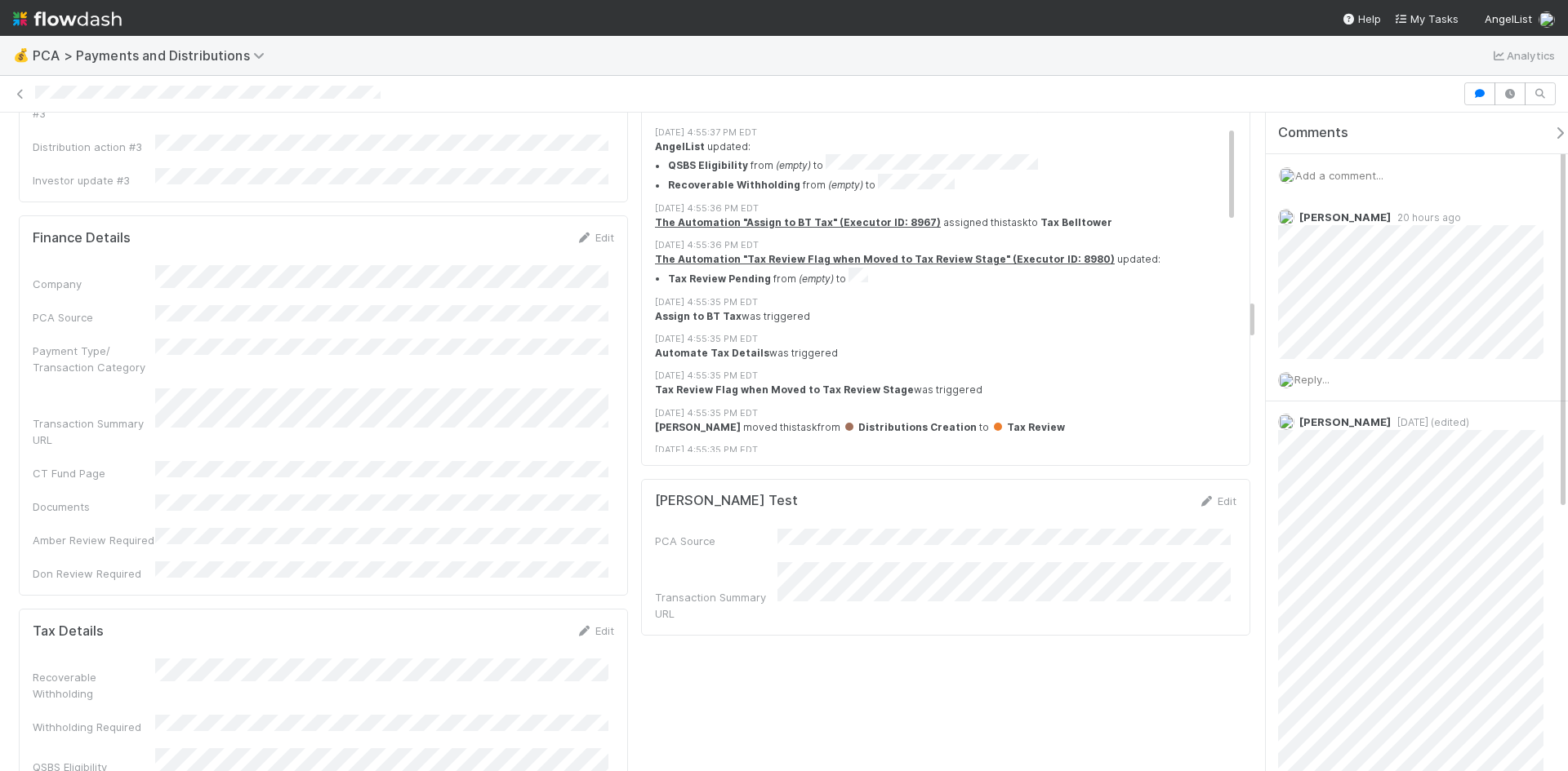
scroll to position [3020, 0]
click at [582, 625] on icon at bounding box center [583, 631] width 16 height 10
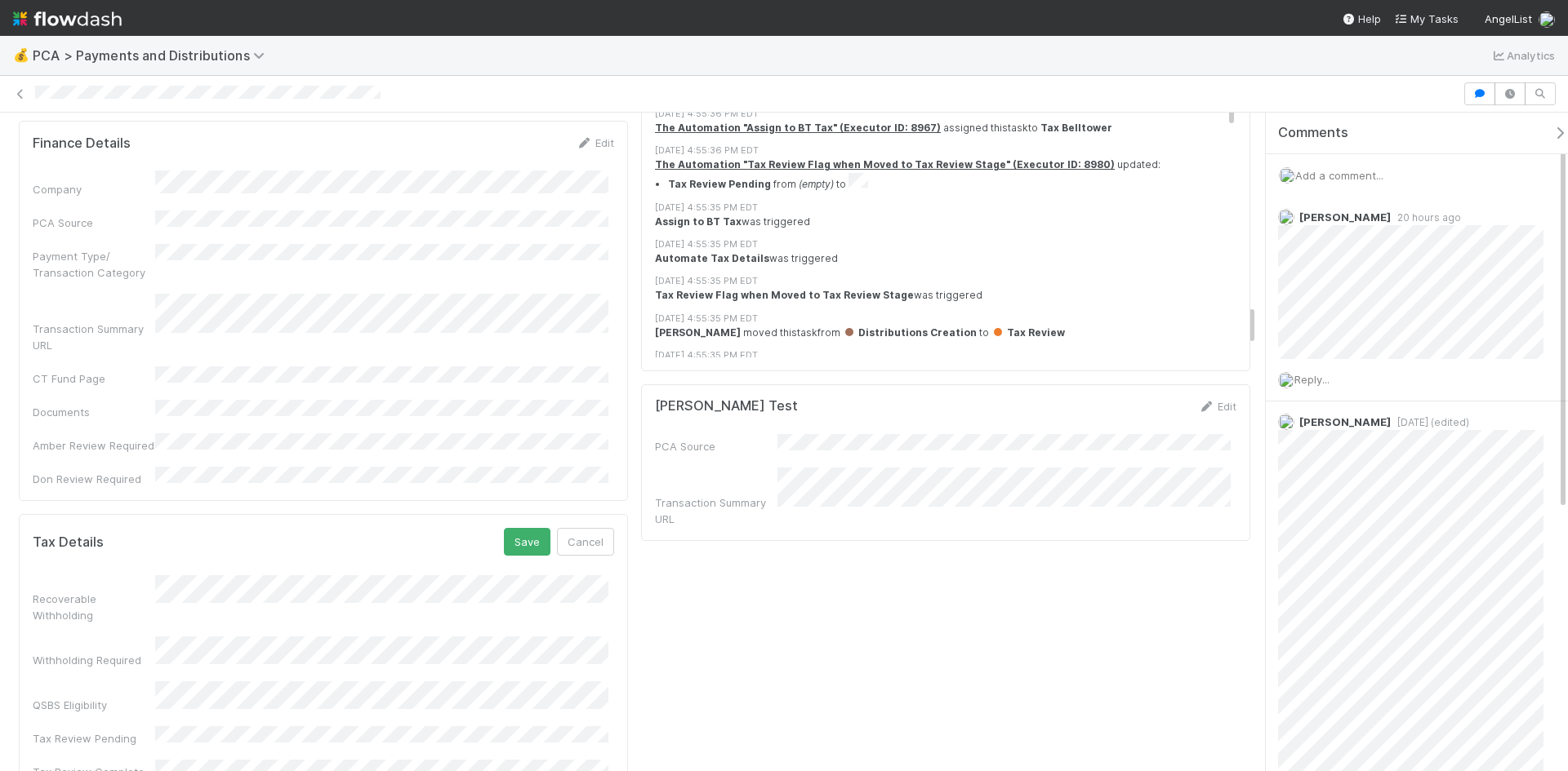
scroll to position [3184, 0]
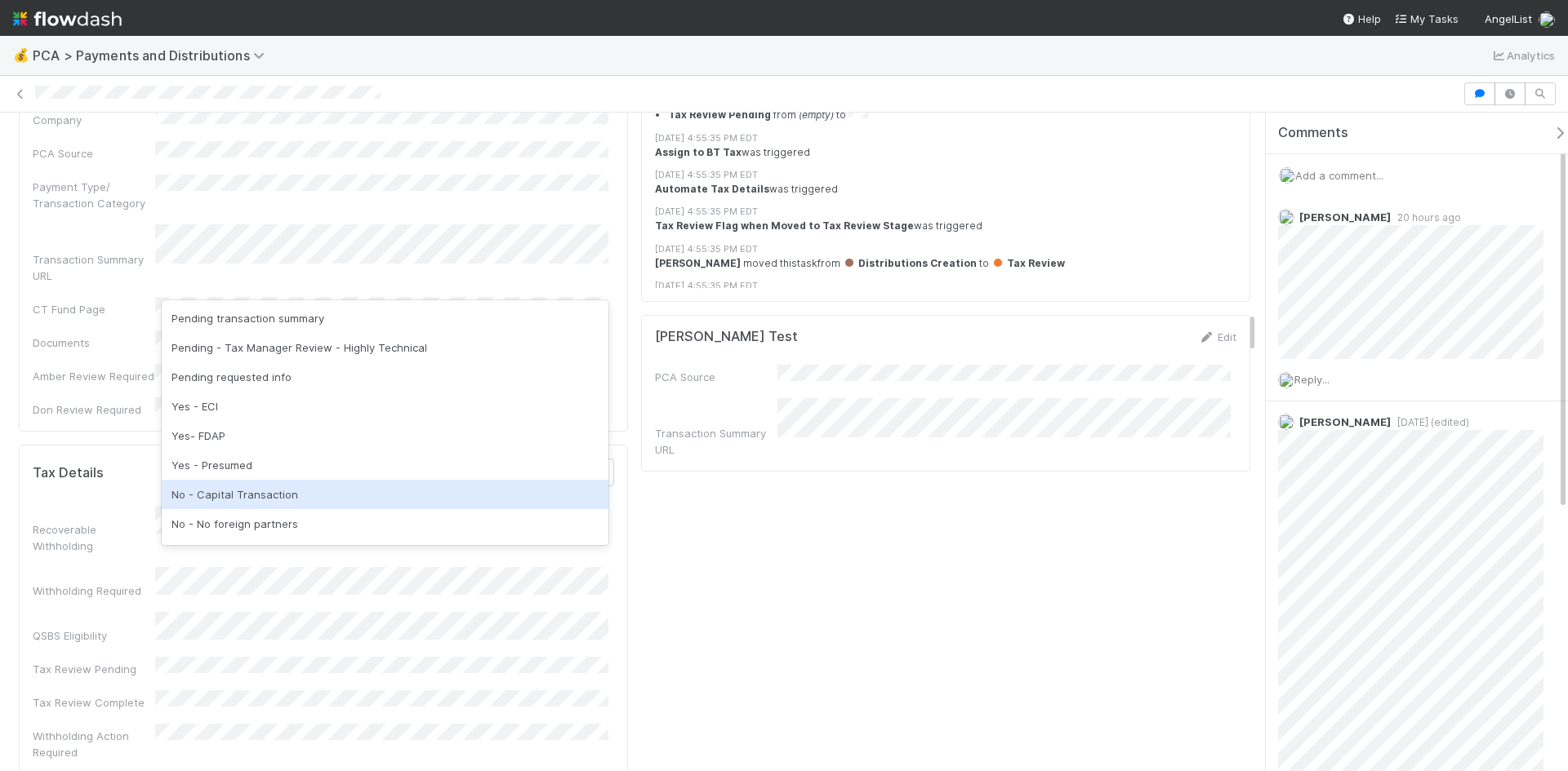
click at [237, 494] on div "No - Capital Transaction" at bounding box center [385, 494] width 447 height 30
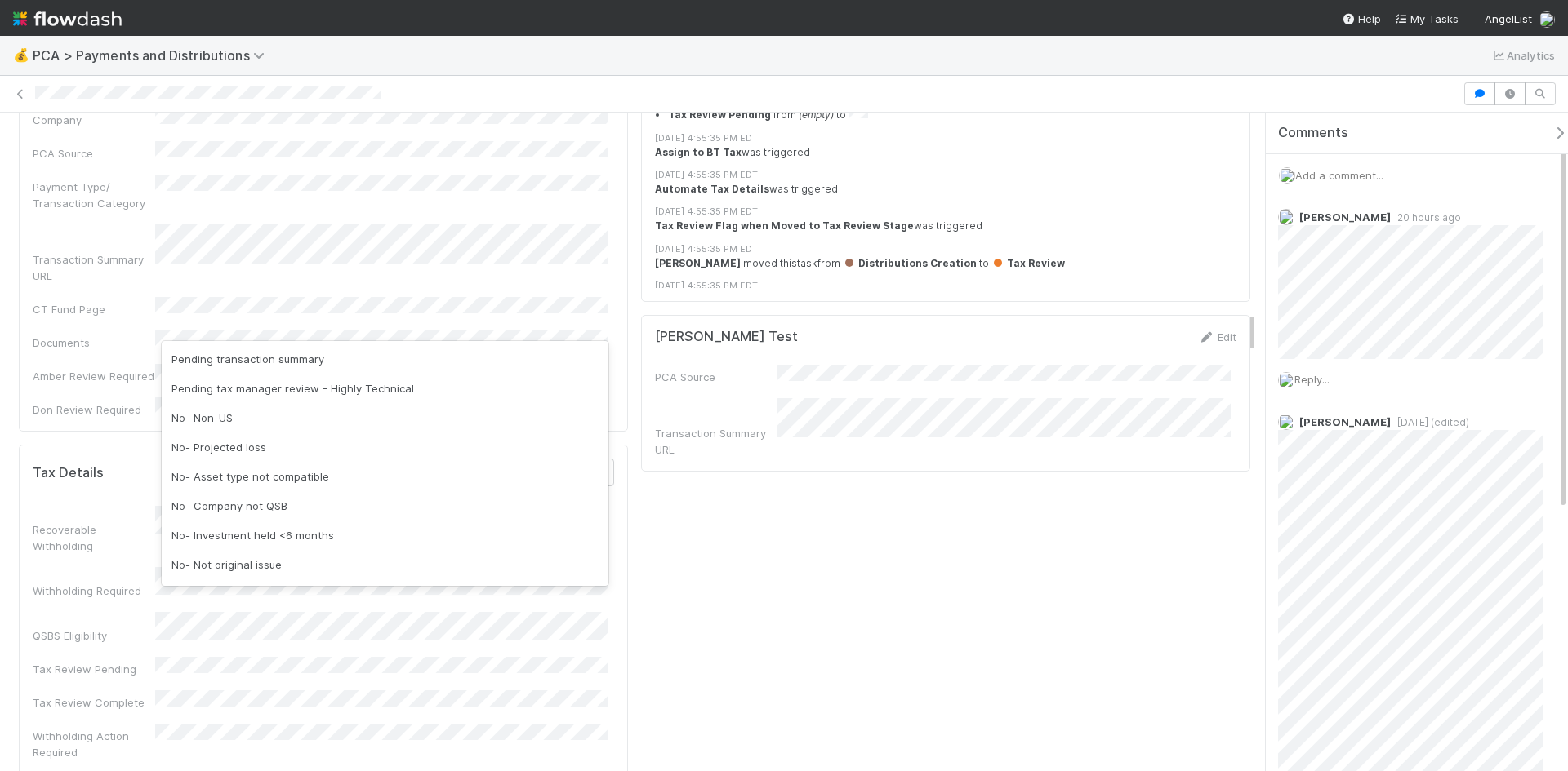
scroll to position [503, 0]
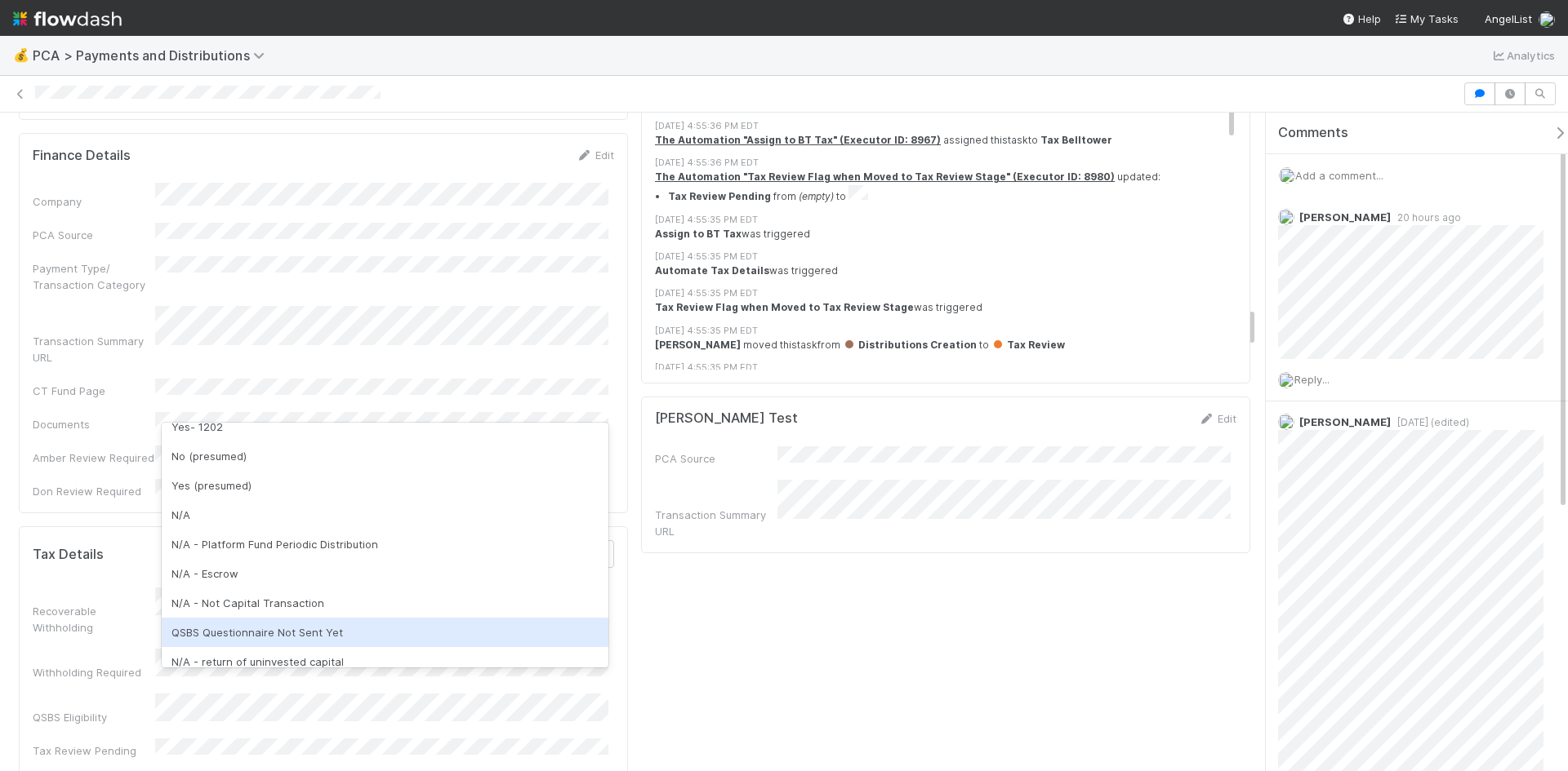
scroll to position [245, 0]
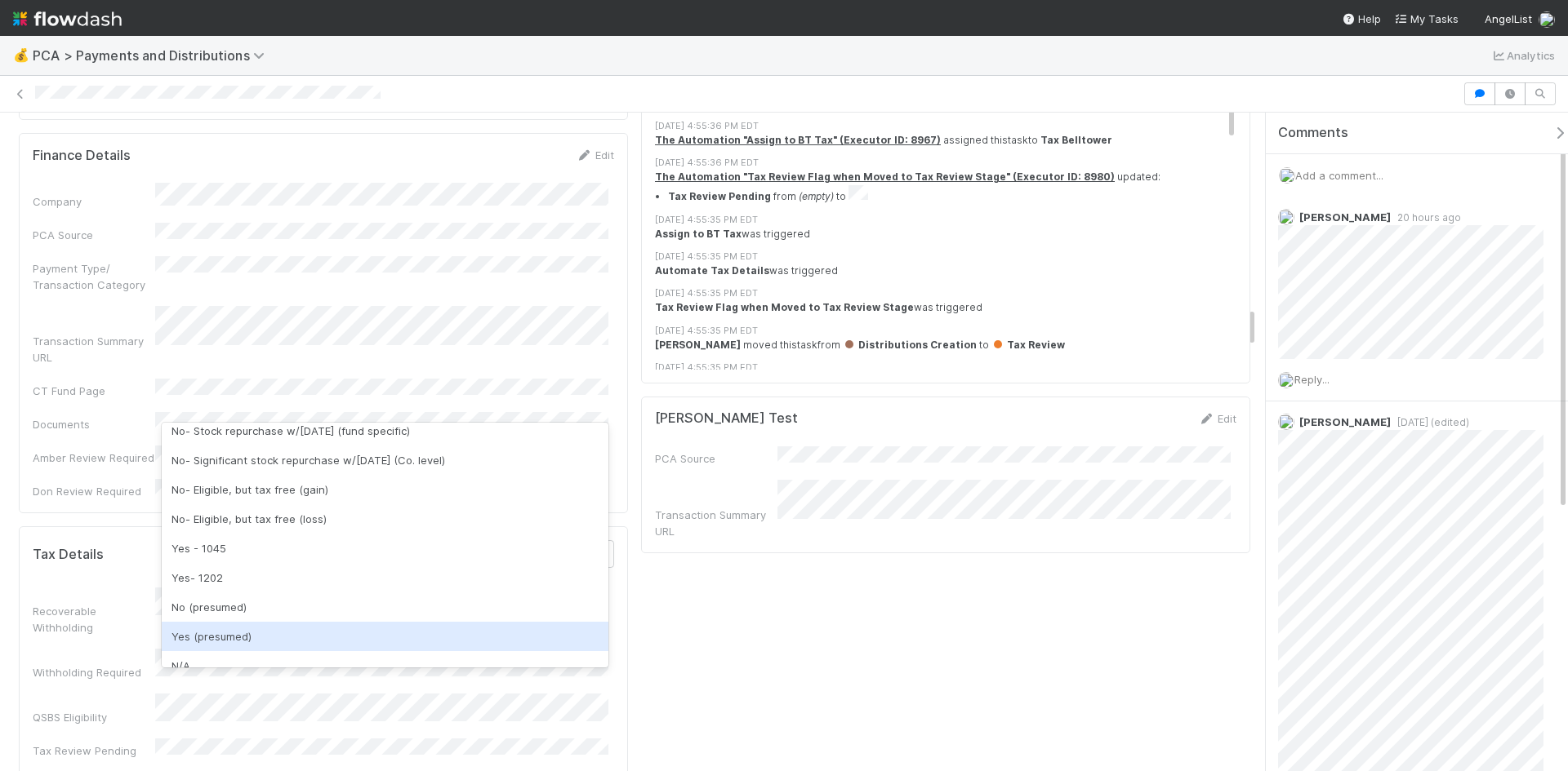
click at [215, 631] on div "Yes (presumed)" at bounding box center [385, 637] width 447 height 30
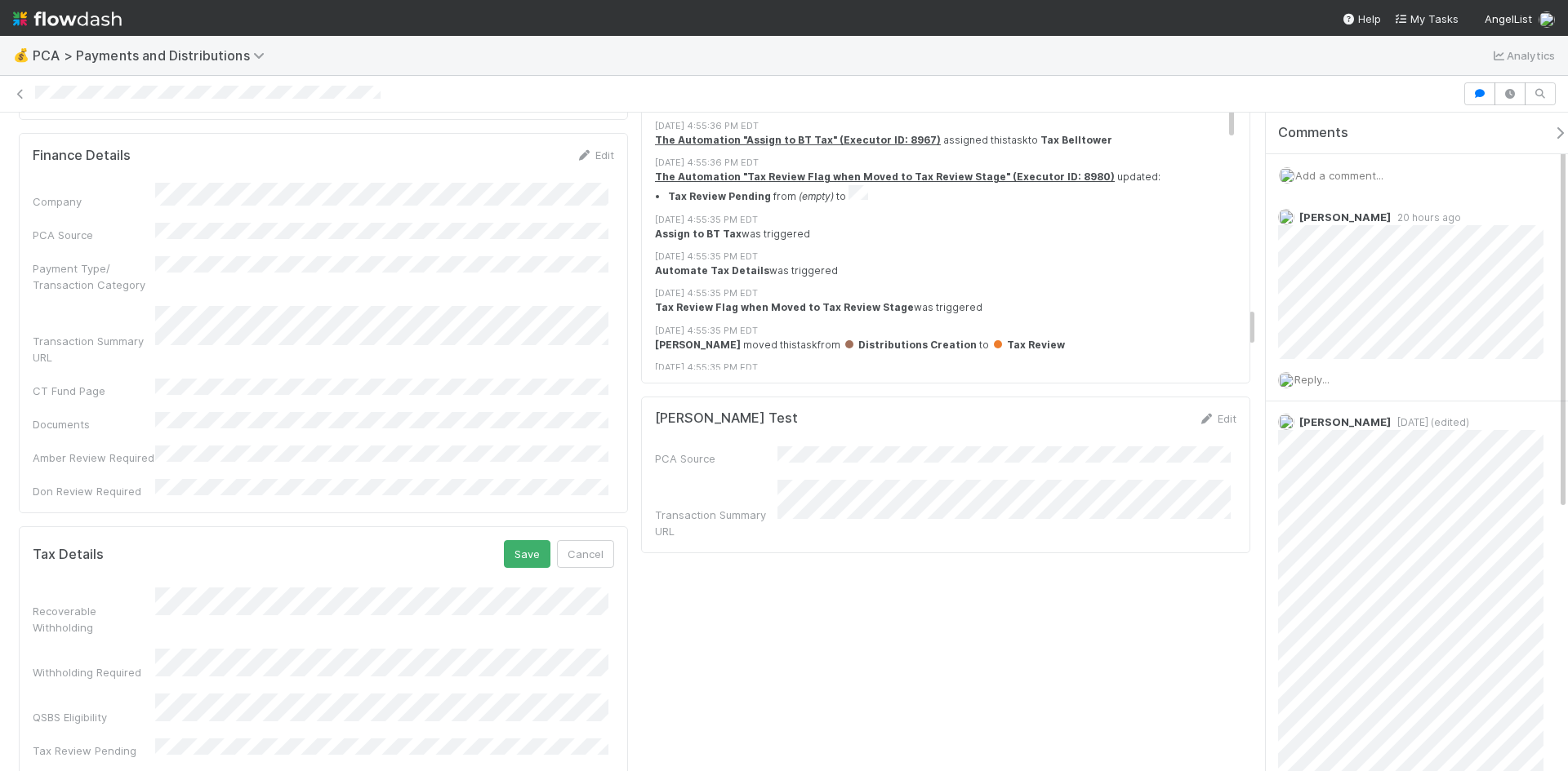
click at [531, 540] on button "Save" at bounding box center [527, 554] width 47 height 28
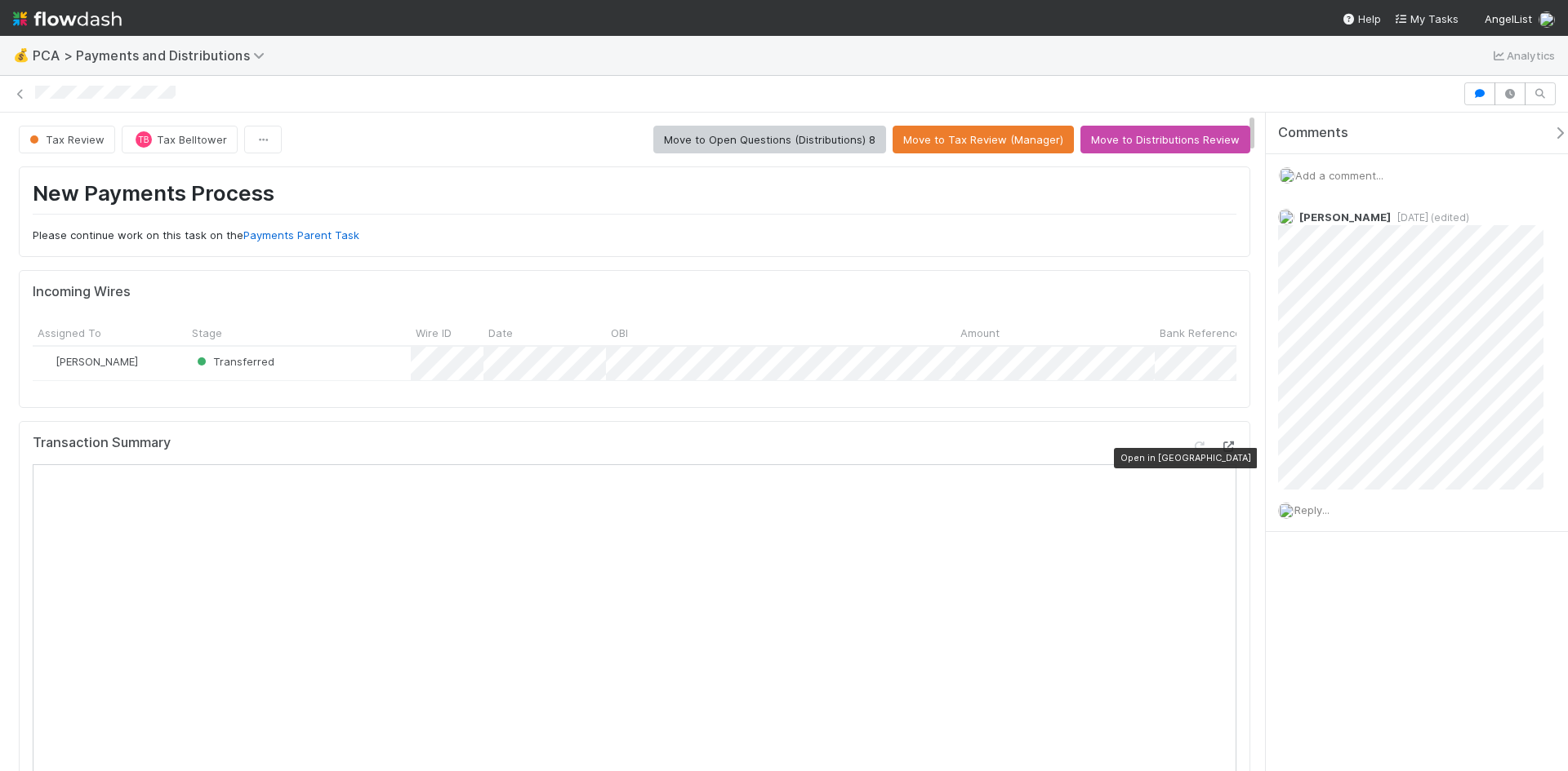
click at [1220, 451] on div at bounding box center [1228, 446] width 16 height 16
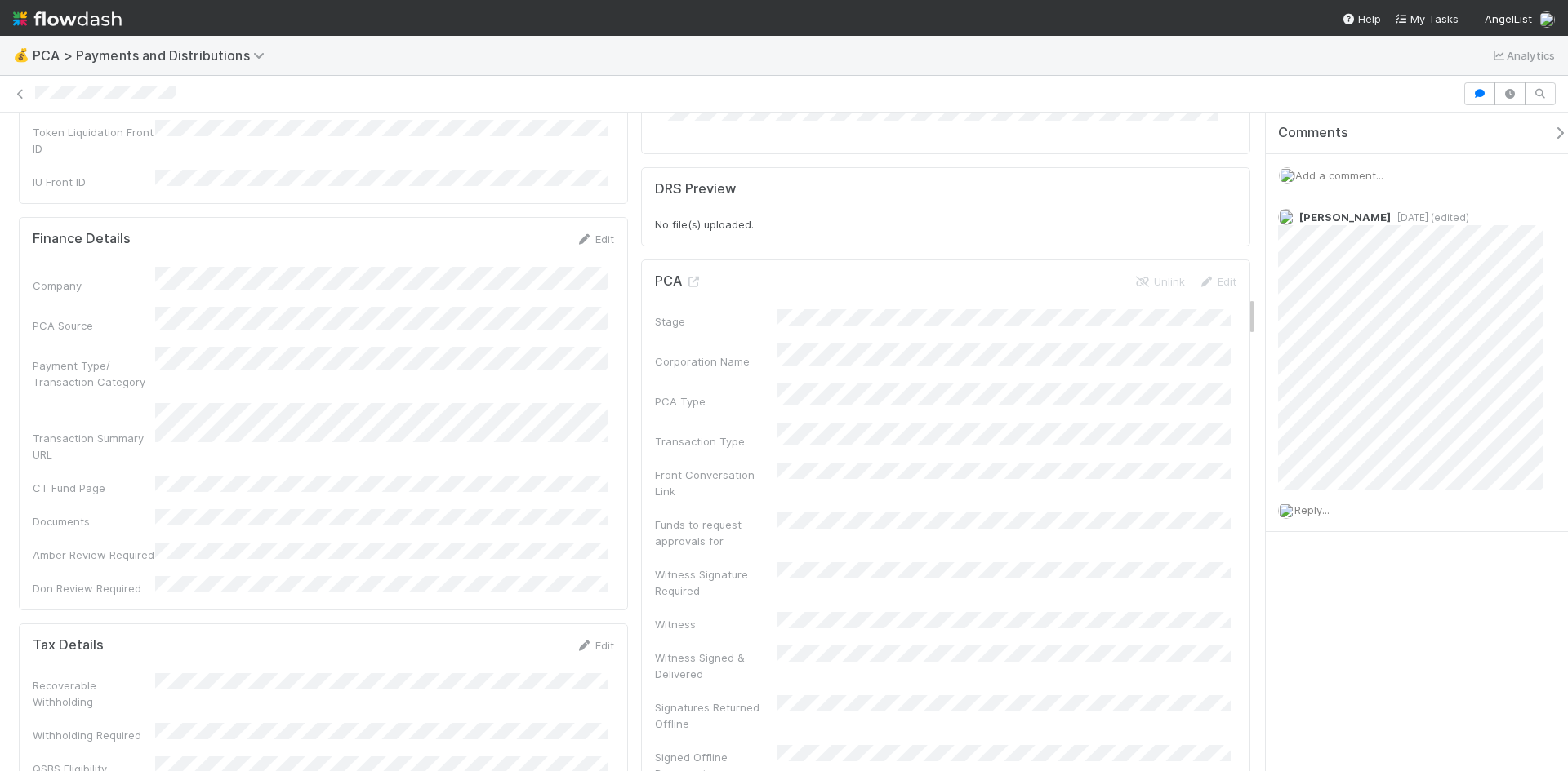
scroll to position [2938, 0]
click at [581, 642] on icon at bounding box center [583, 648] width 16 height 10
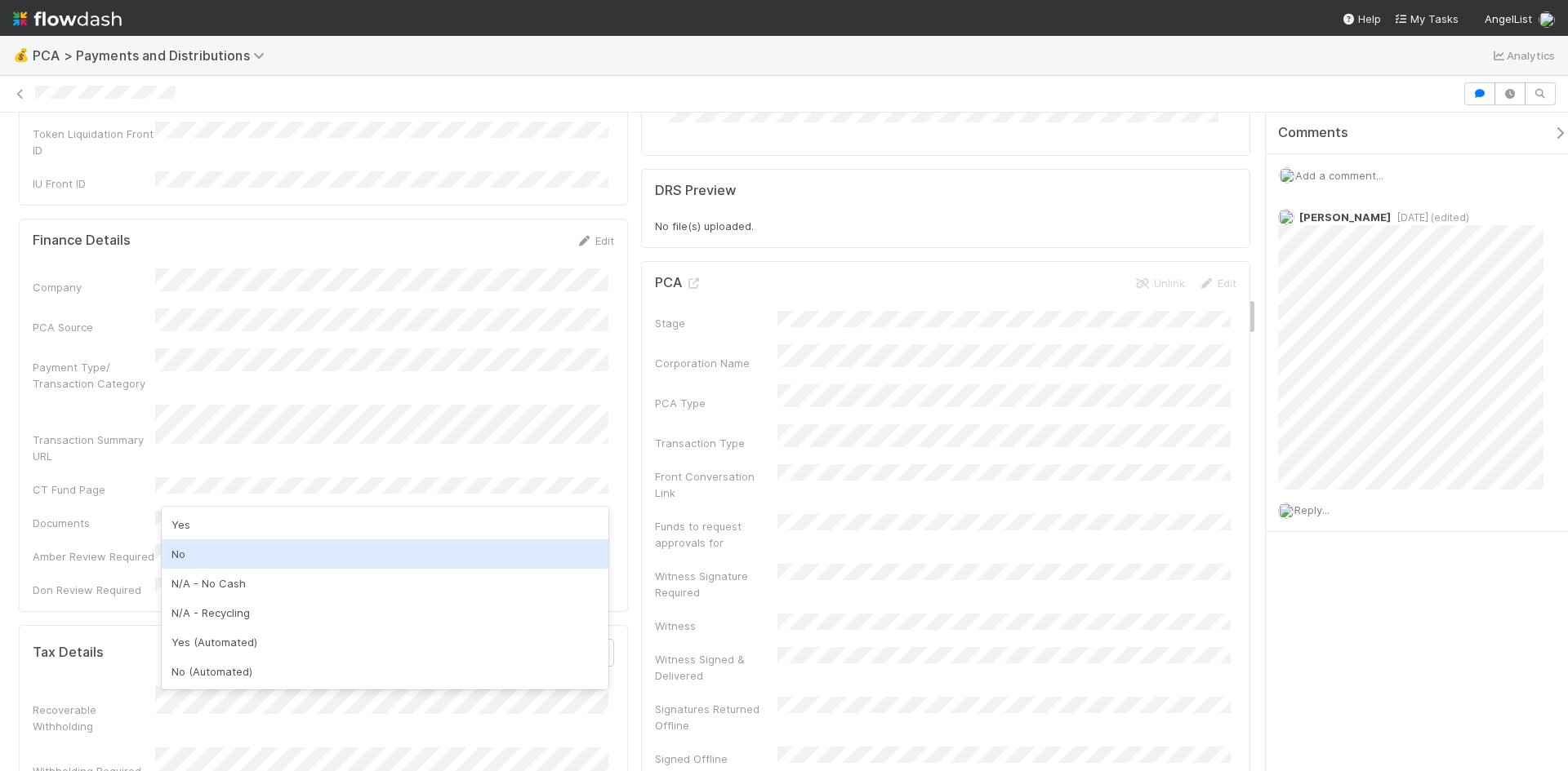
click at [228, 561] on div "No" at bounding box center [385, 554] width 447 height 30
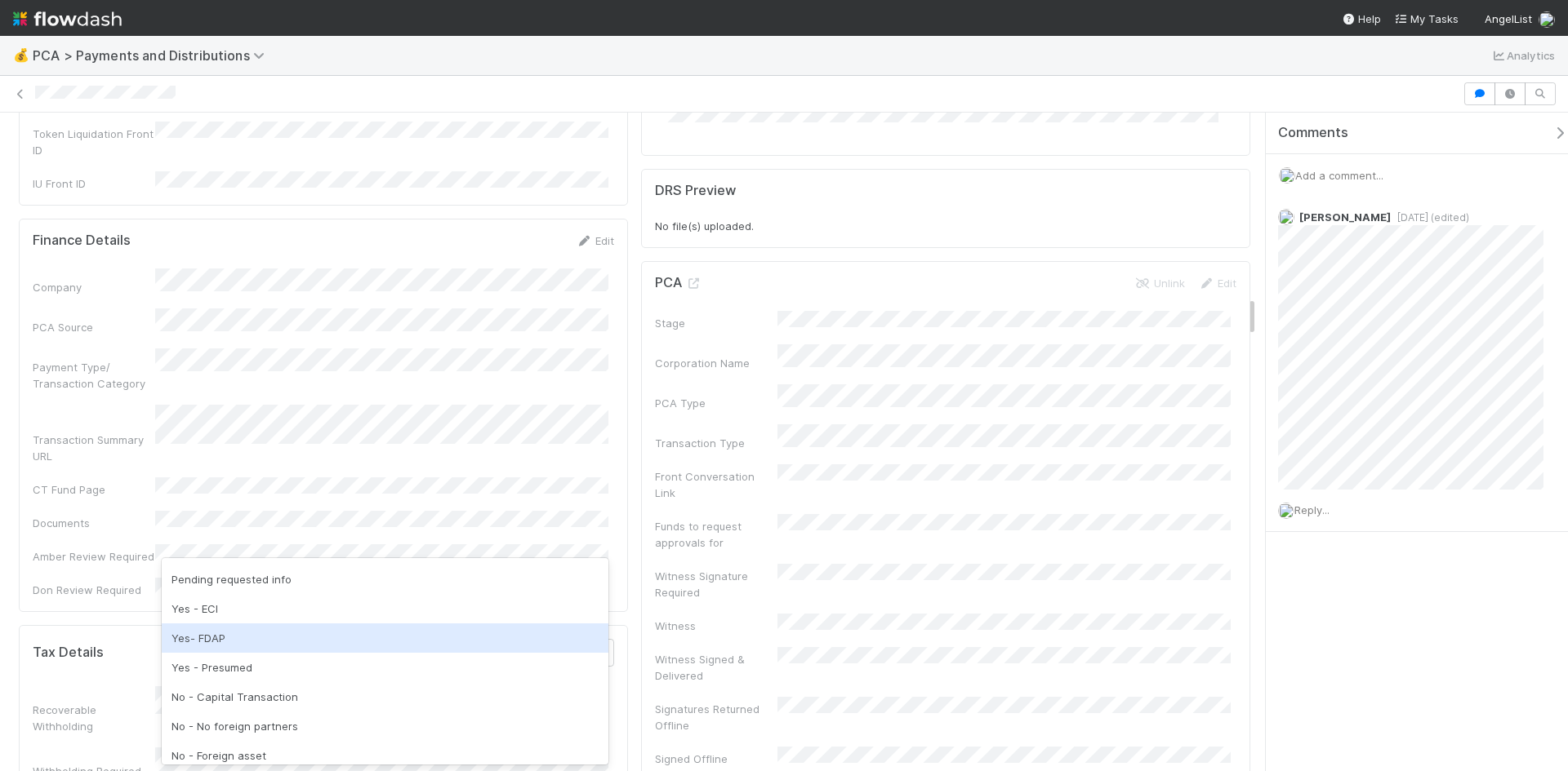
scroll to position [82, 0]
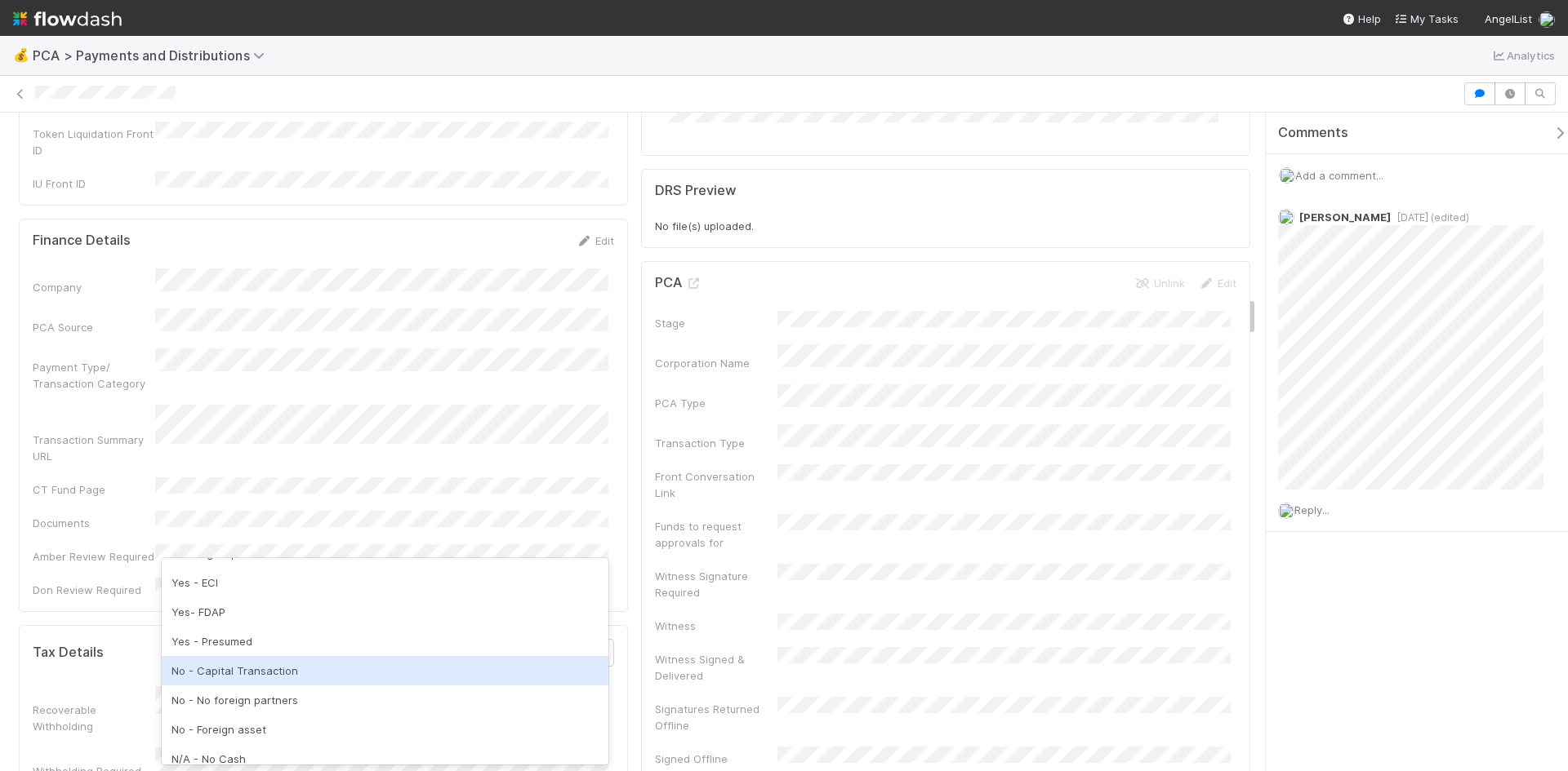
click at [248, 681] on div "No - Capital Transaction" at bounding box center [385, 671] width 447 height 30
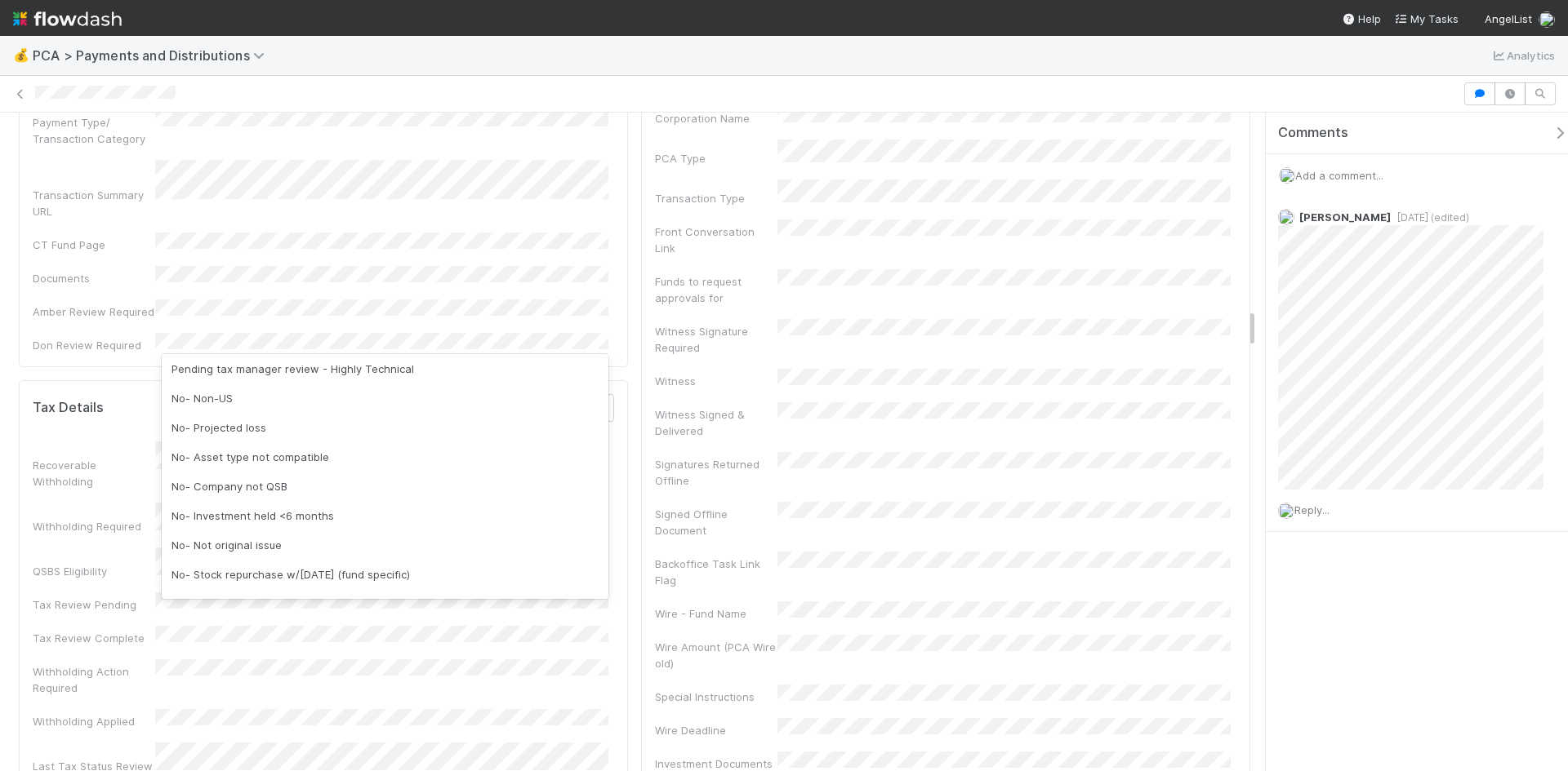
scroll to position [0, 0]
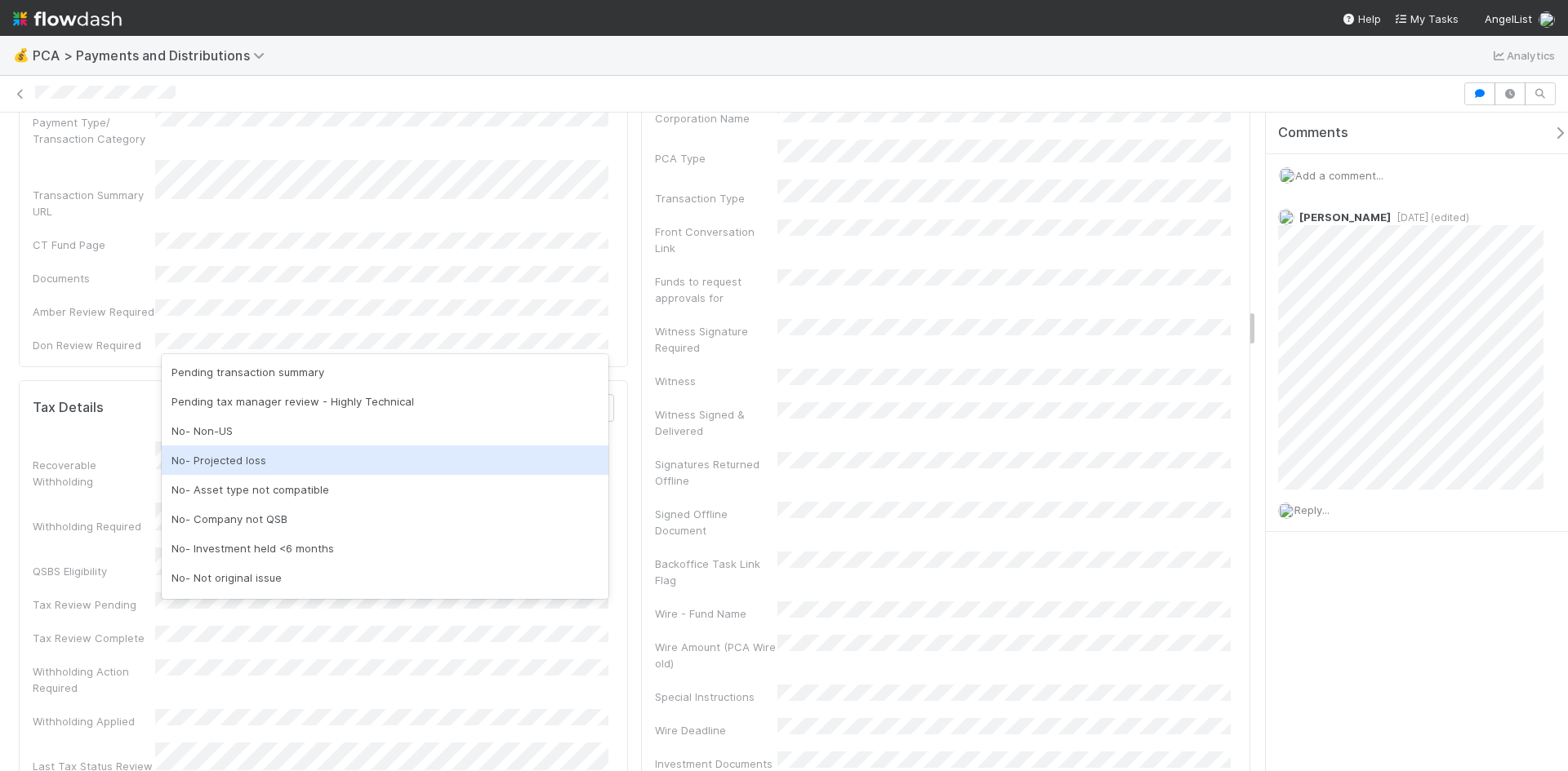
click at [251, 468] on div "No- Projected loss" at bounding box center [385, 460] width 447 height 30
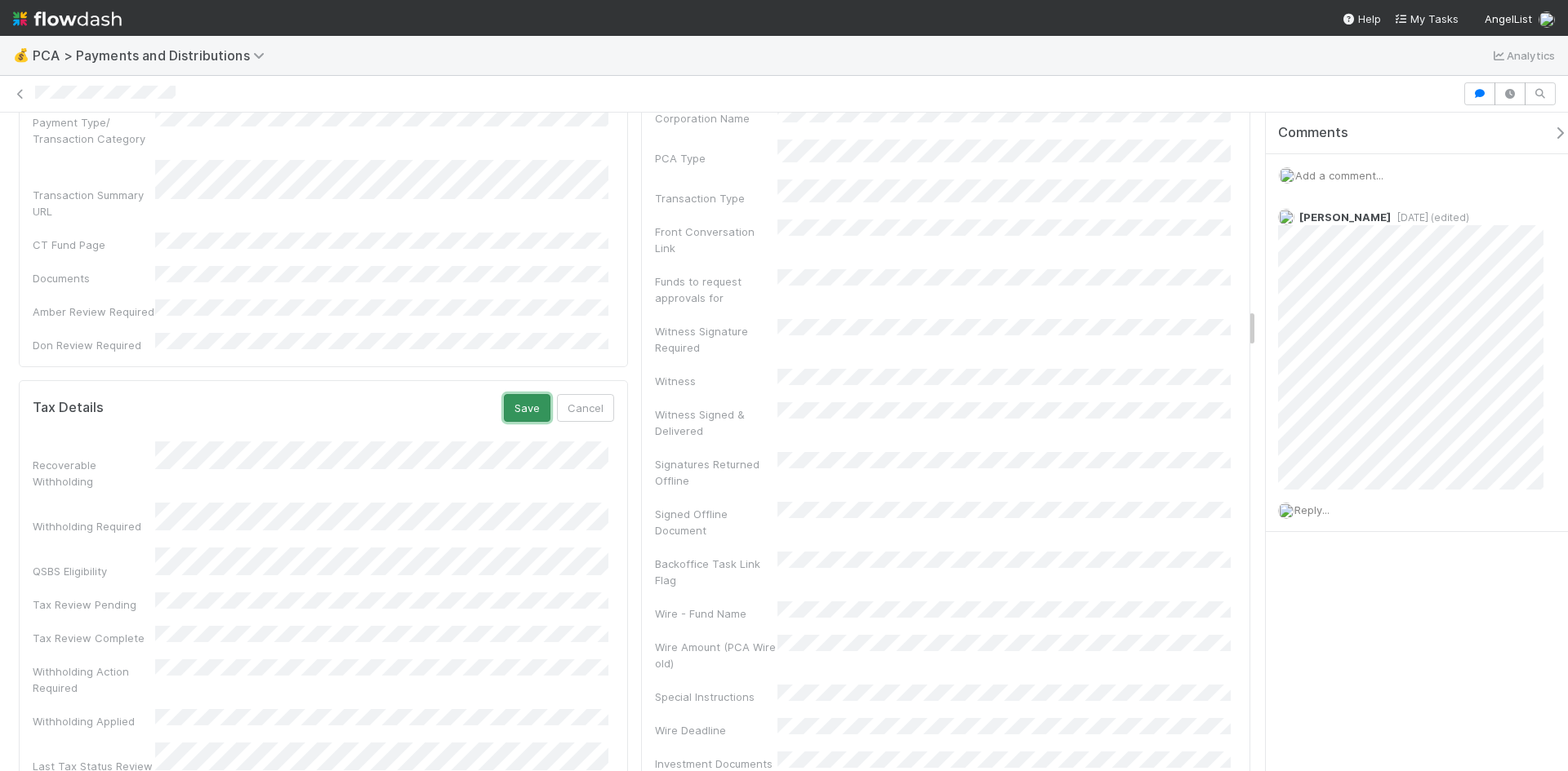
click at [509, 394] on button "Save" at bounding box center [527, 408] width 47 height 28
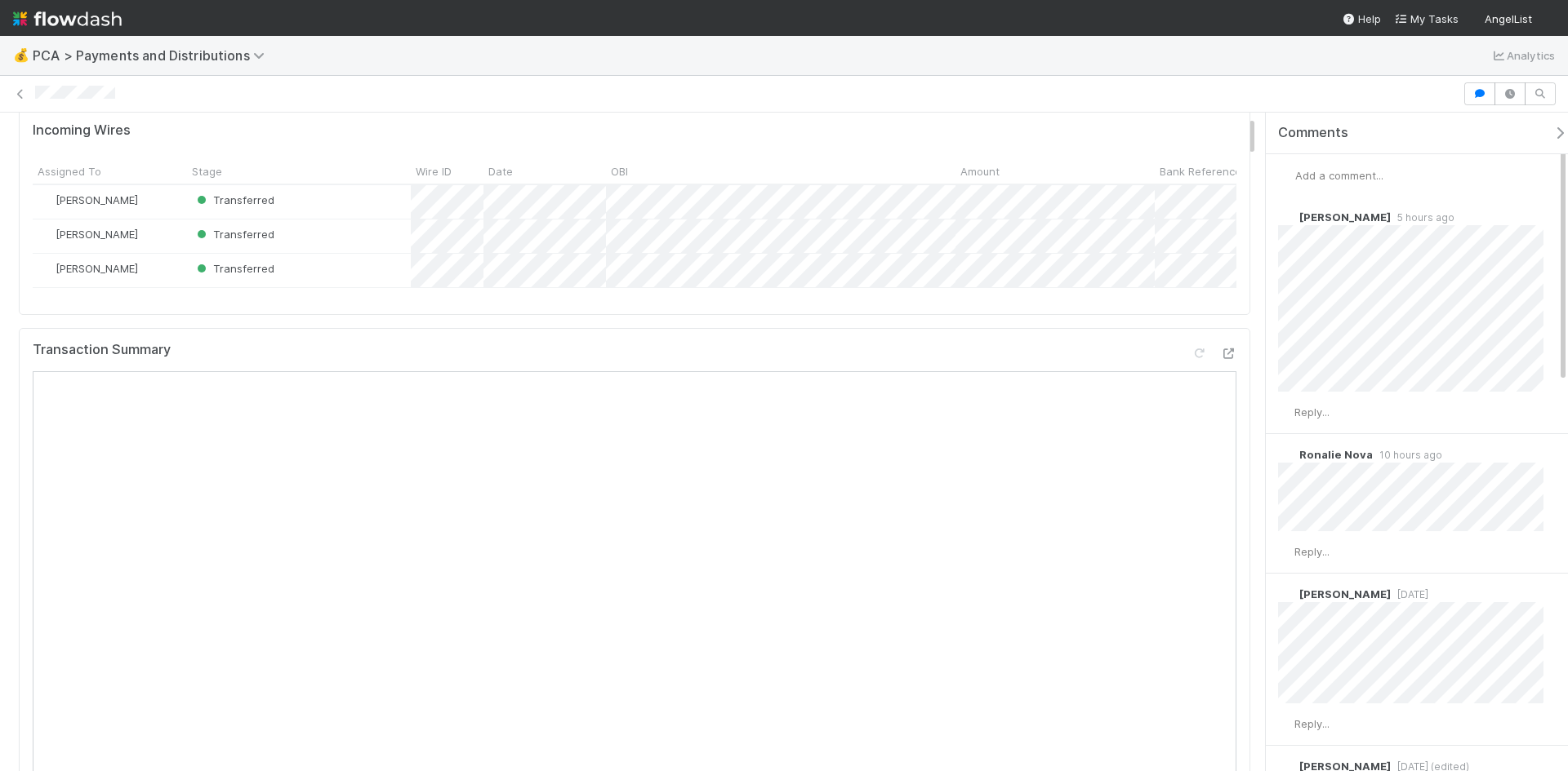
scroll to position [163, 0]
click at [1221, 357] on icon at bounding box center [1228, 352] width 16 height 10
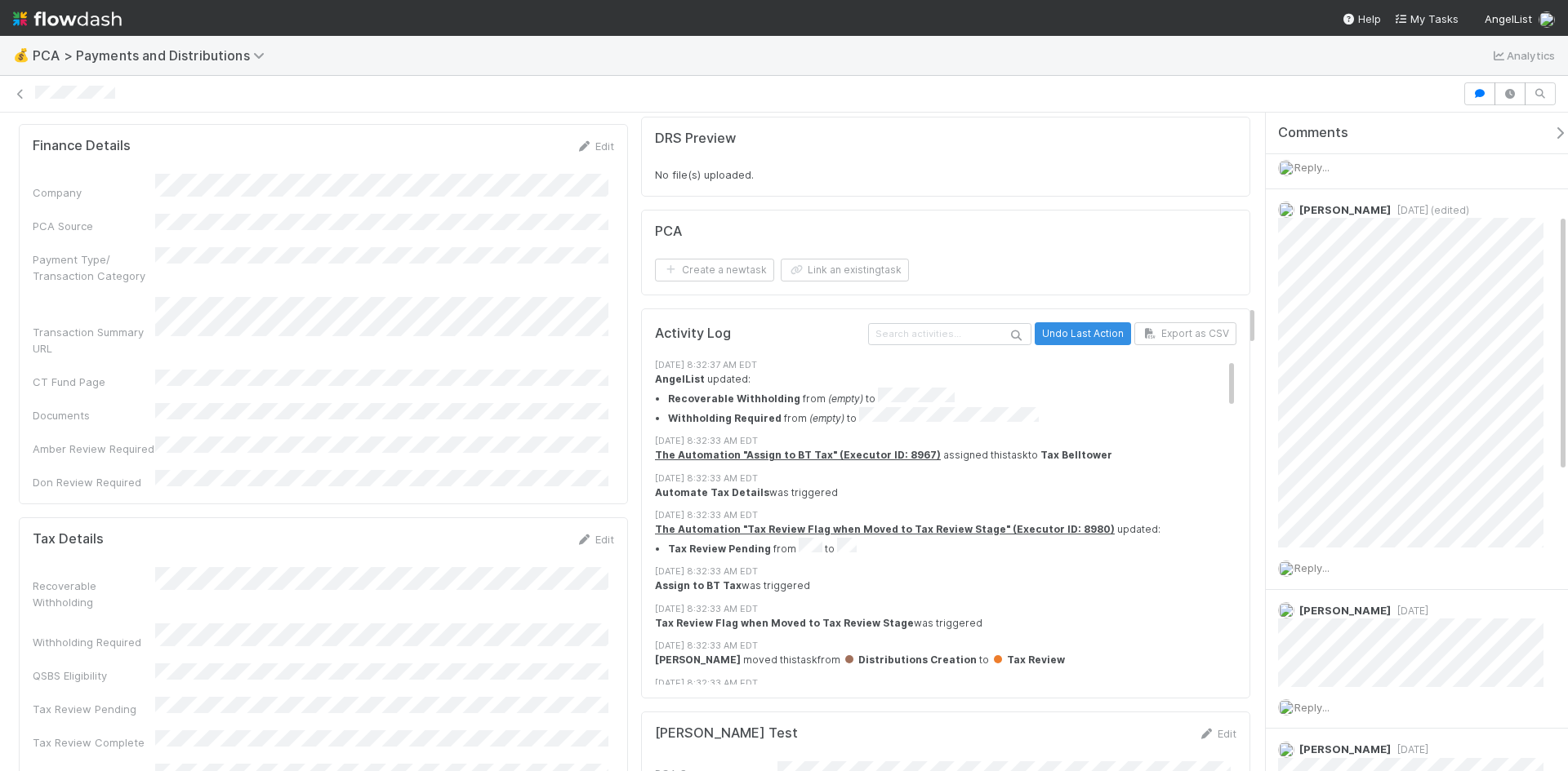
scroll to position [571, 0]
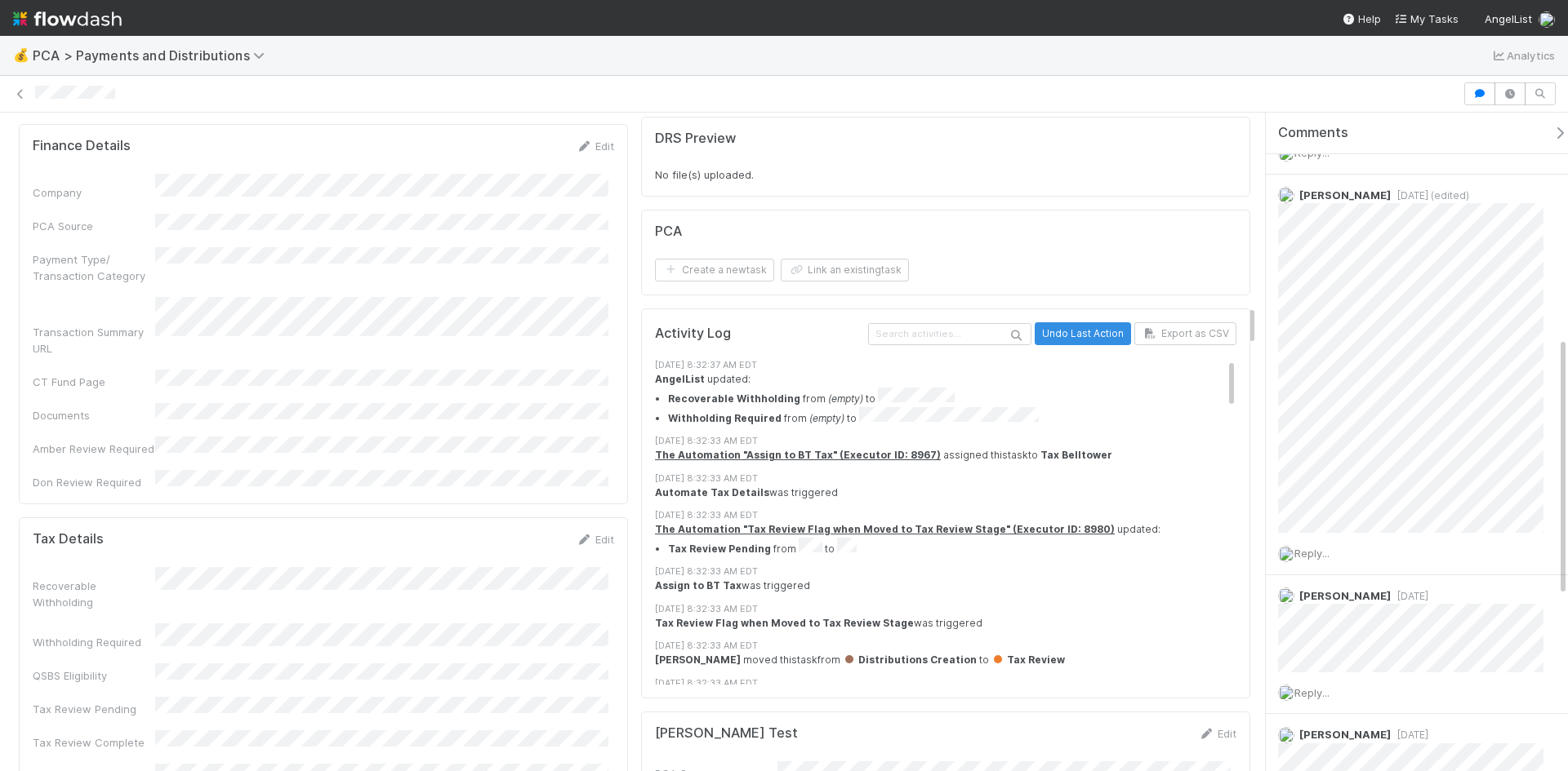
click at [590, 533] on link "Edit" at bounding box center [594, 539] width 38 height 13
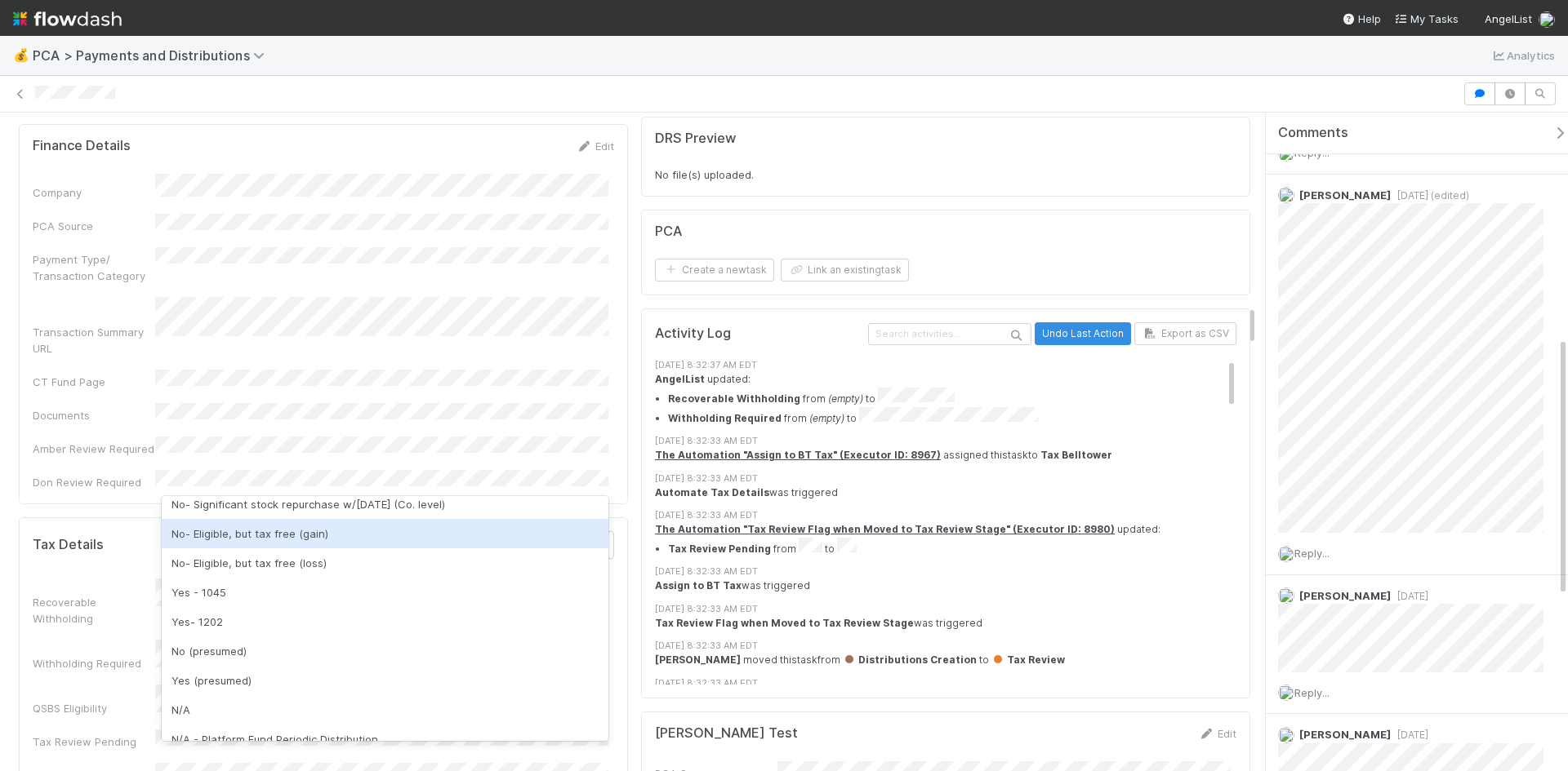
scroll to position [327, 0]
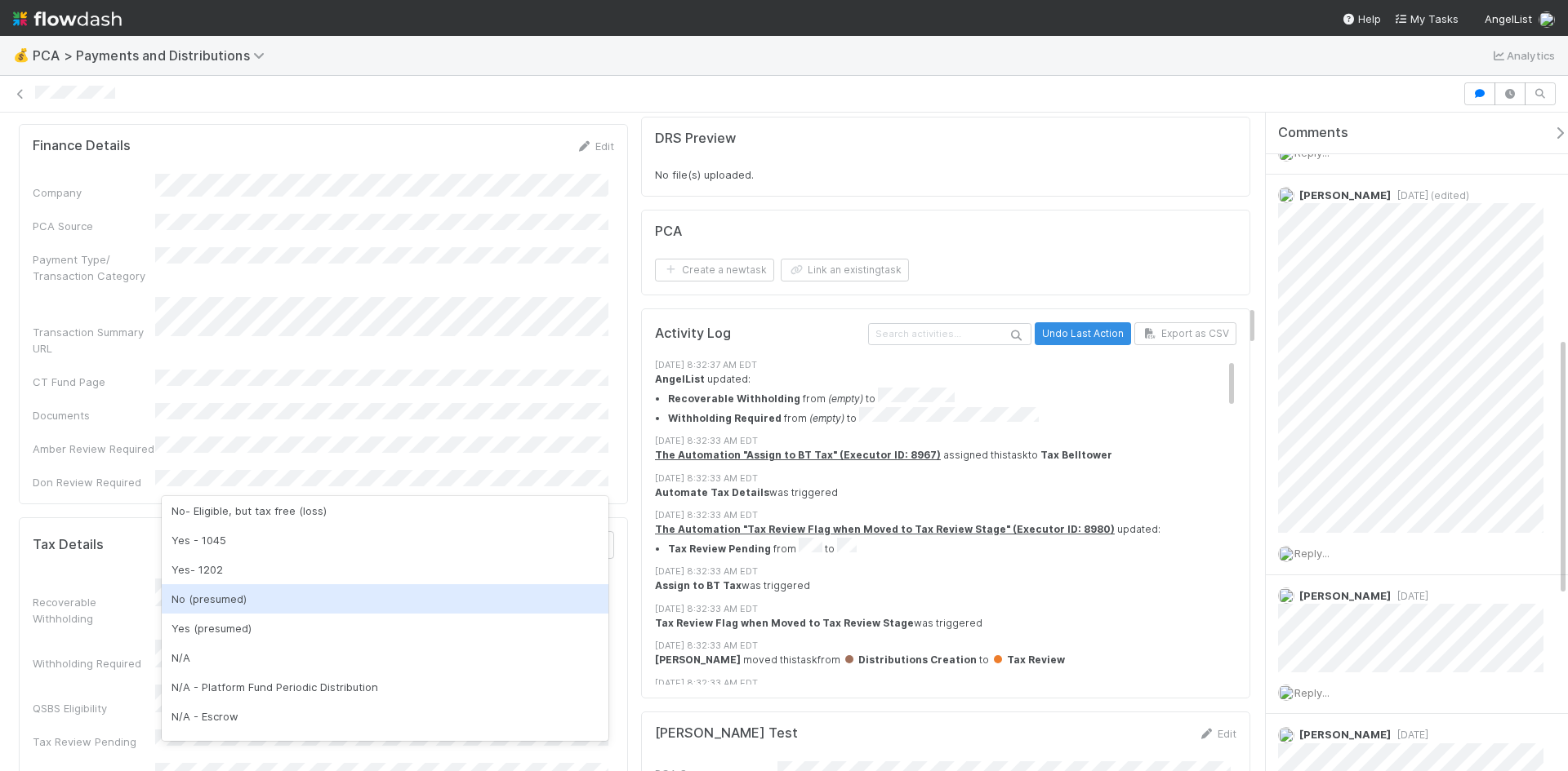
click at [226, 603] on div "No (presumed)" at bounding box center [385, 599] width 447 height 30
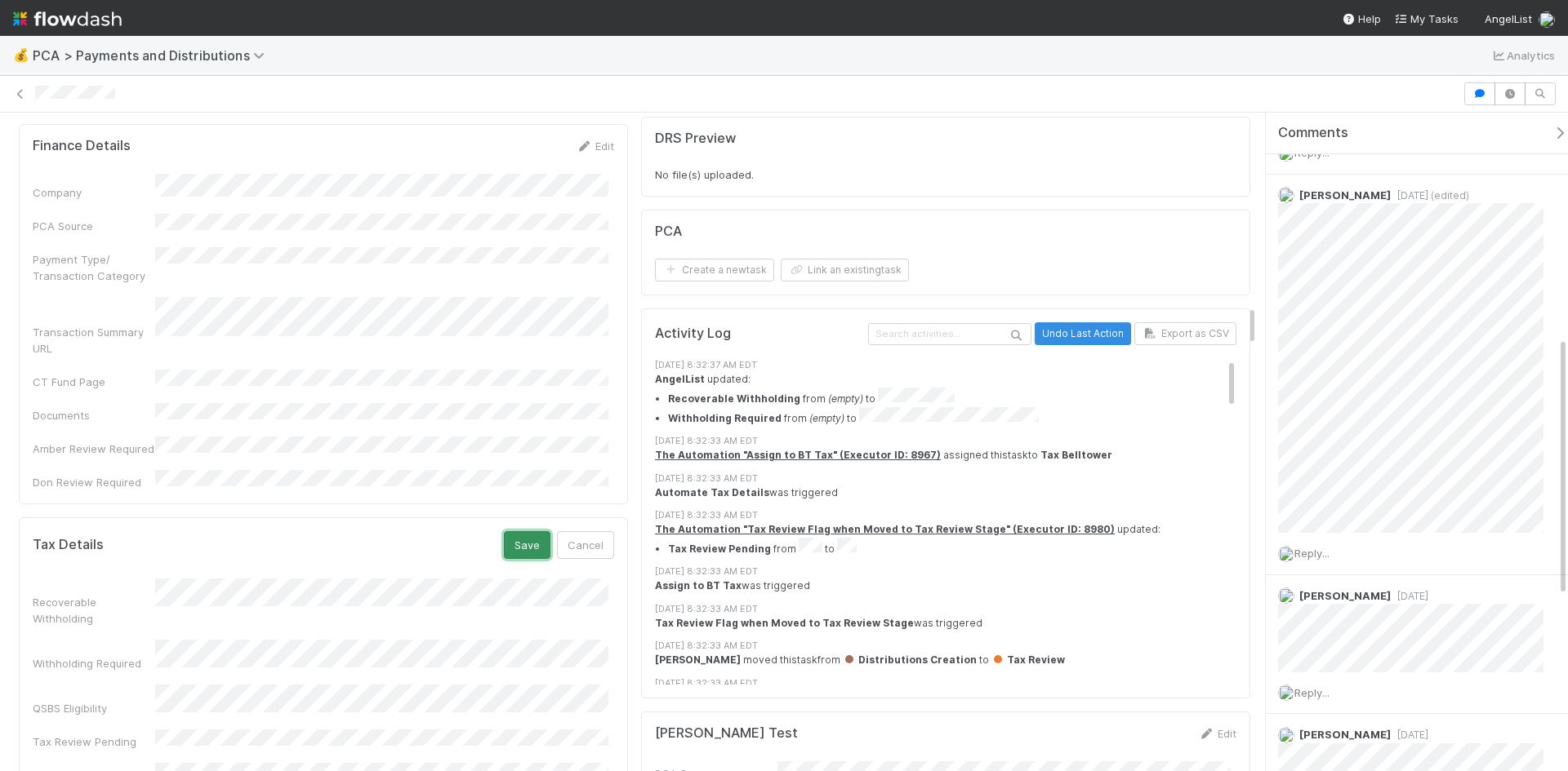
click at [535, 531] on button "Save" at bounding box center [527, 545] width 47 height 28
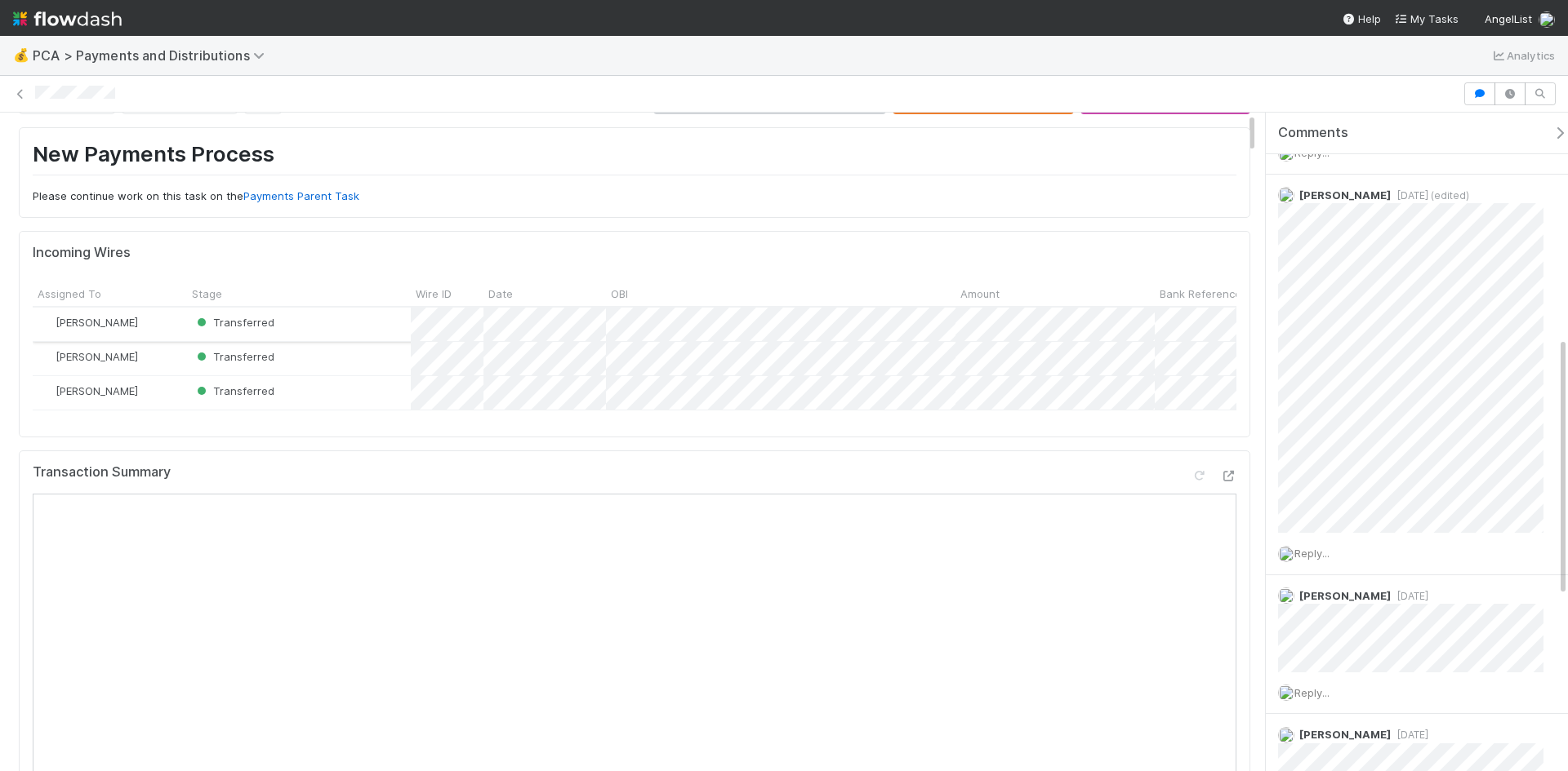
scroll to position [0, 0]
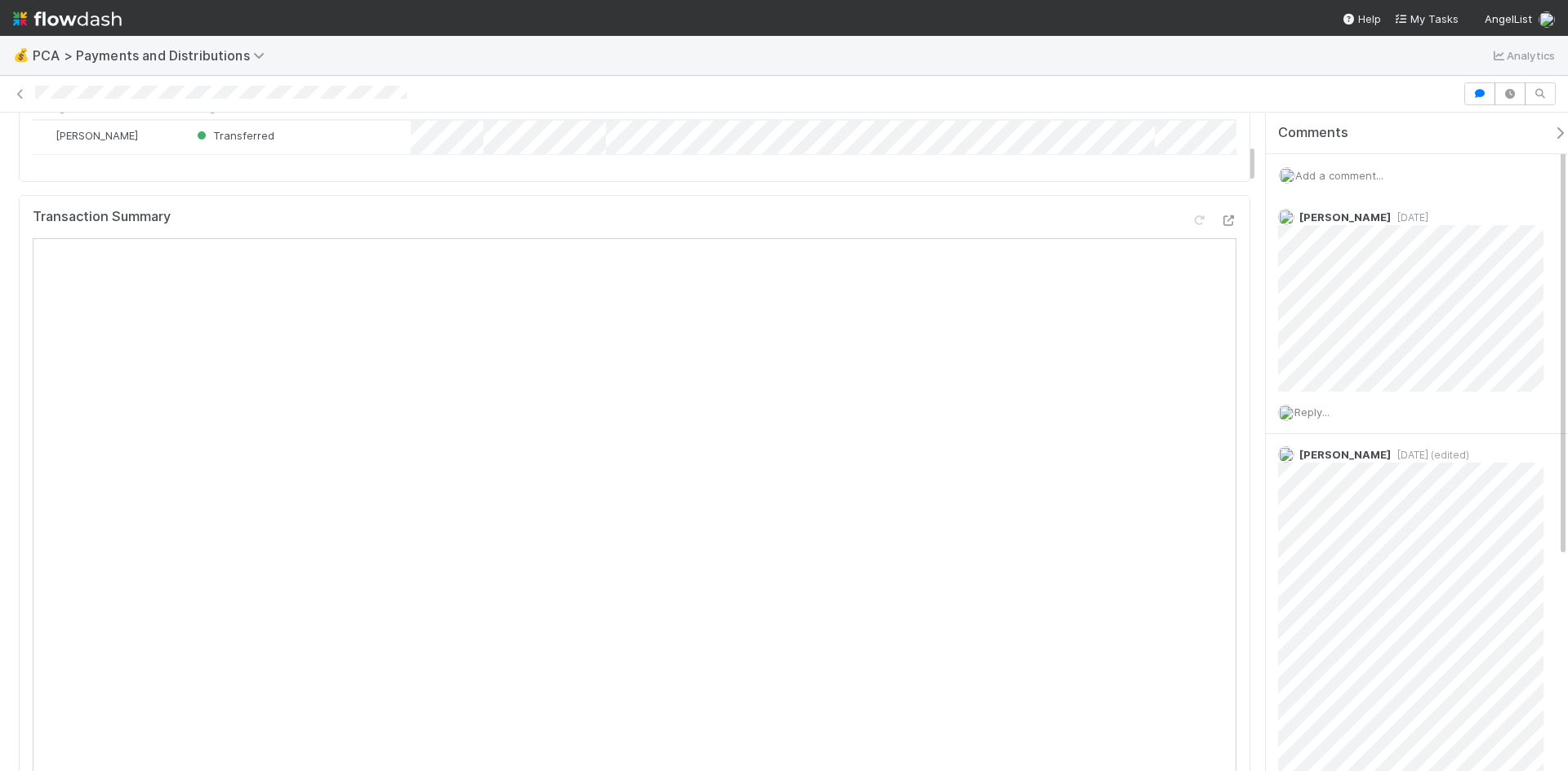
scroll to position [571, 0]
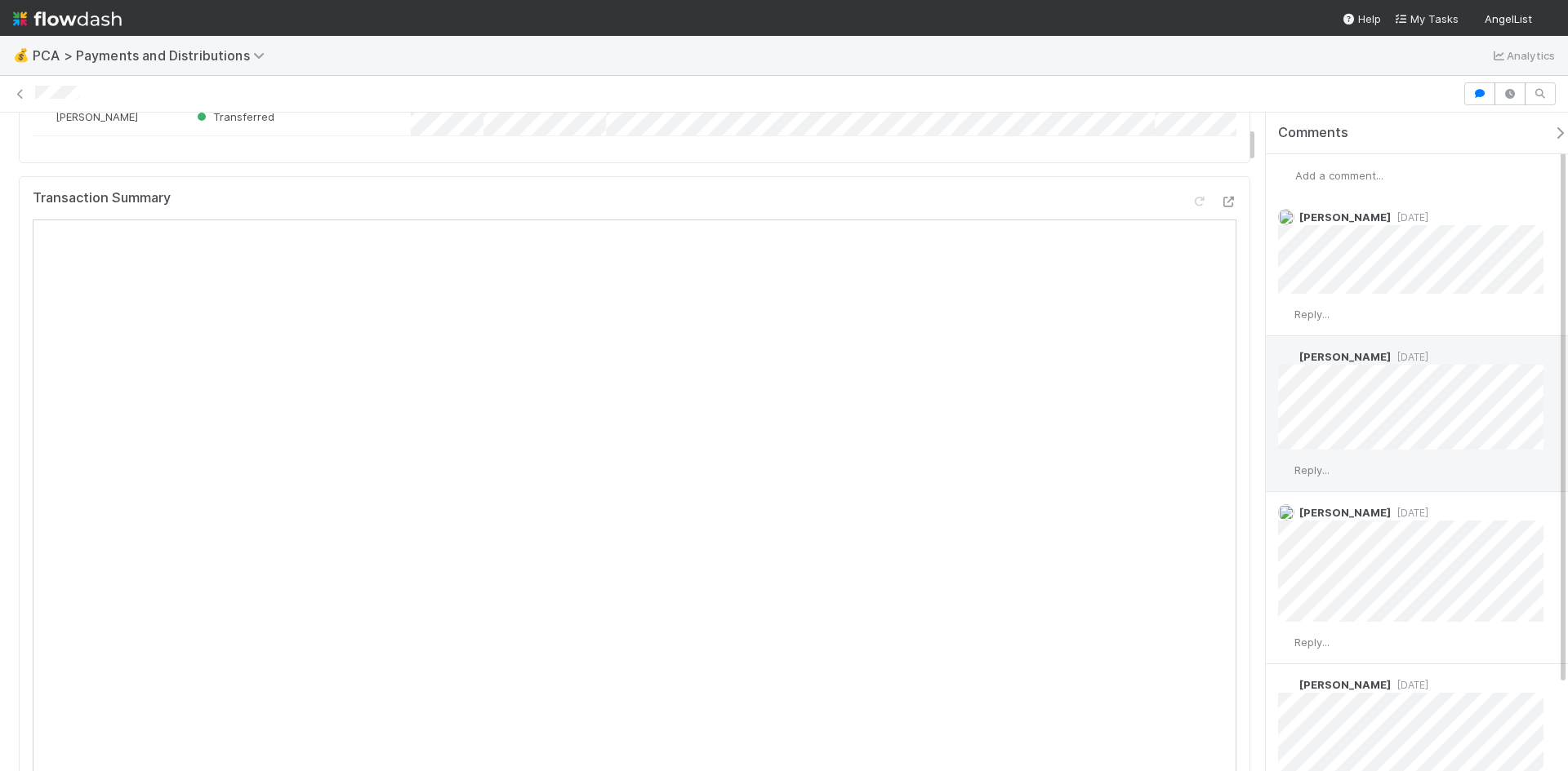
scroll to position [147, 0]
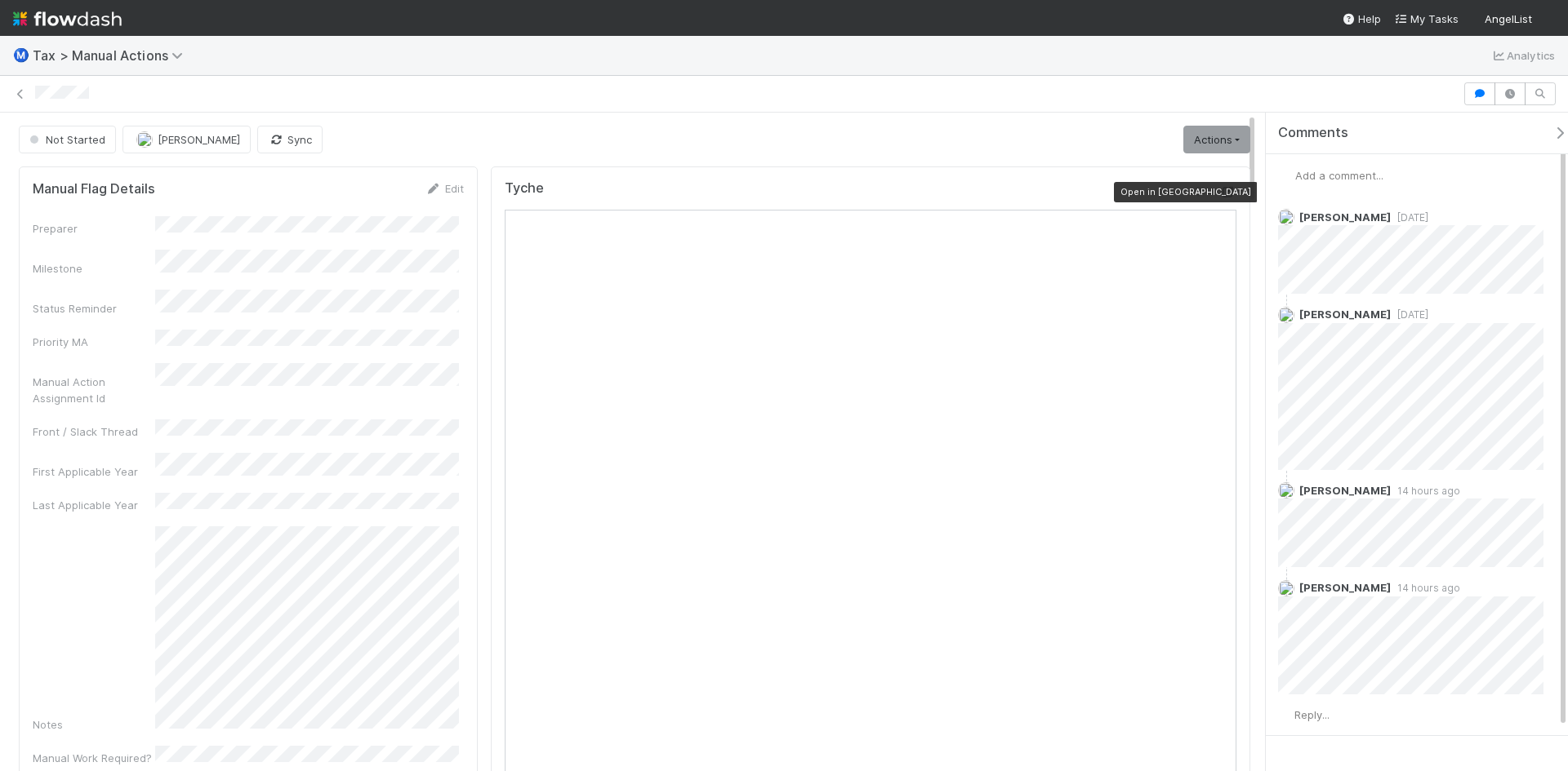
click at [1220, 194] on icon at bounding box center [1228, 192] width 16 height 10
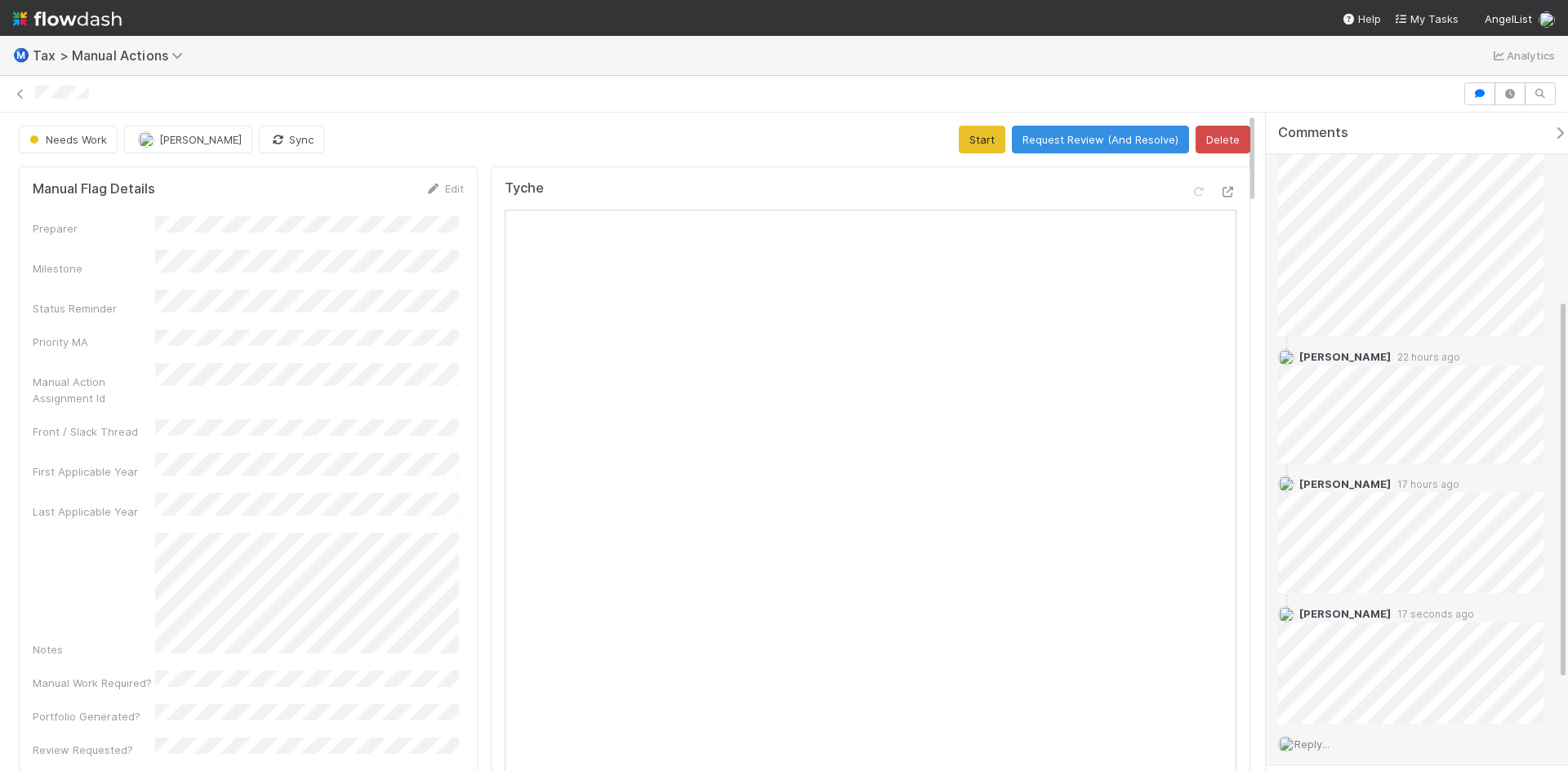
scroll to position [477, 0]
